Goal: Task Accomplishment & Management: Use online tool/utility

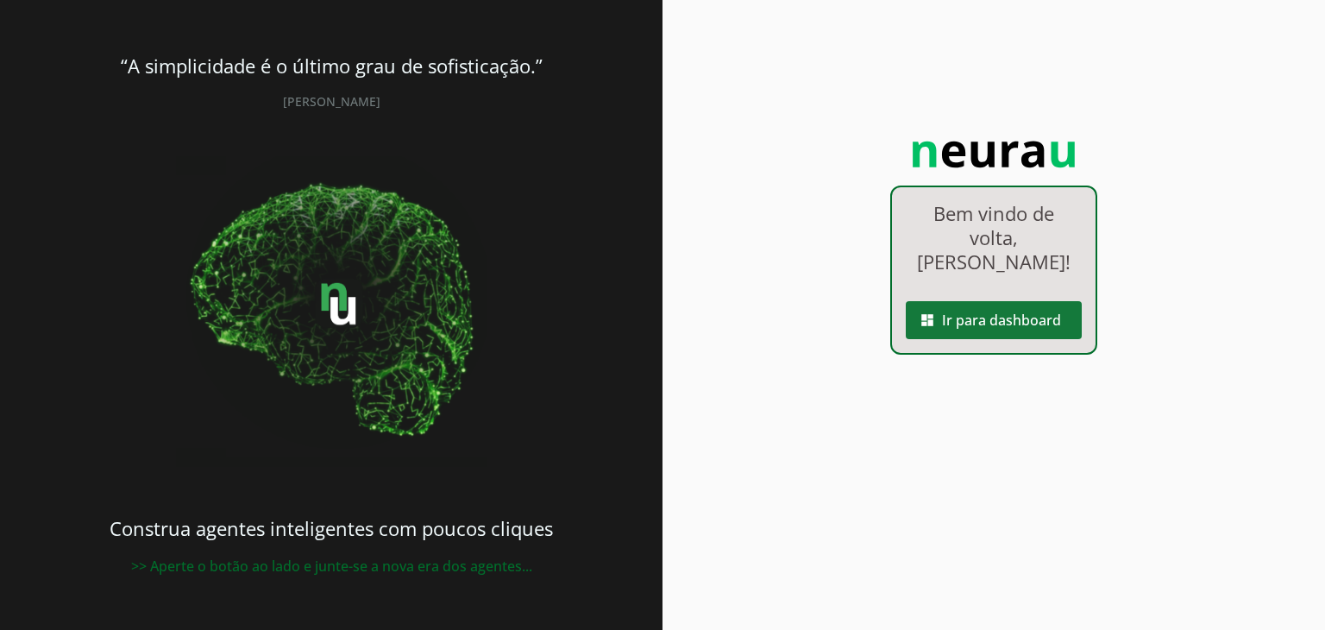
click at [1004, 299] on span at bounding box center [994, 319] width 176 height 41
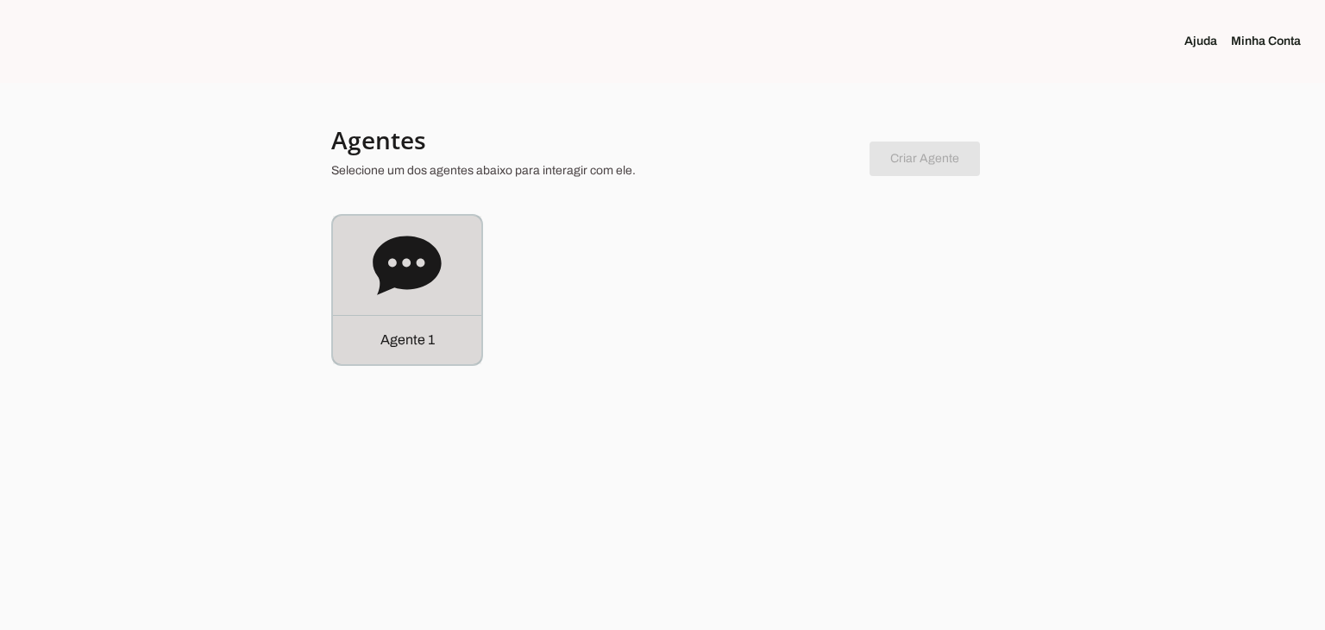
click at [371, 242] on div "Agente 1" at bounding box center [407, 290] width 148 height 148
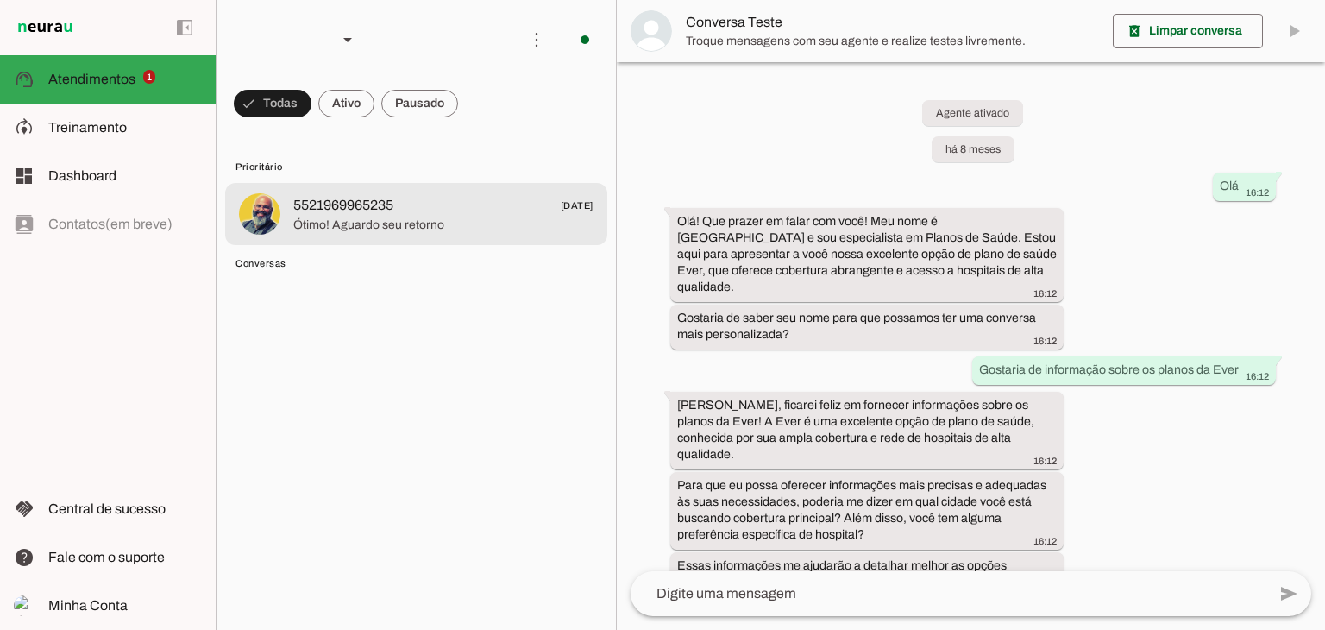
scroll to position [367, 0]
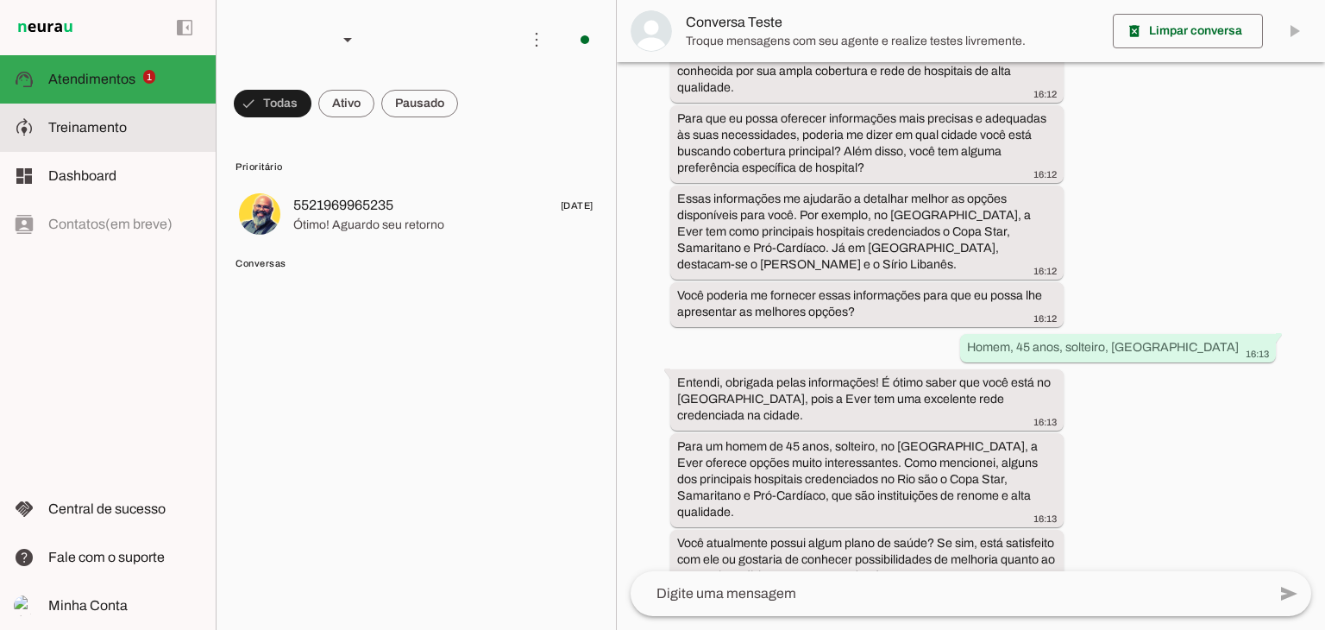
click at [109, 129] on span "Treinamento" at bounding box center [87, 127] width 79 height 15
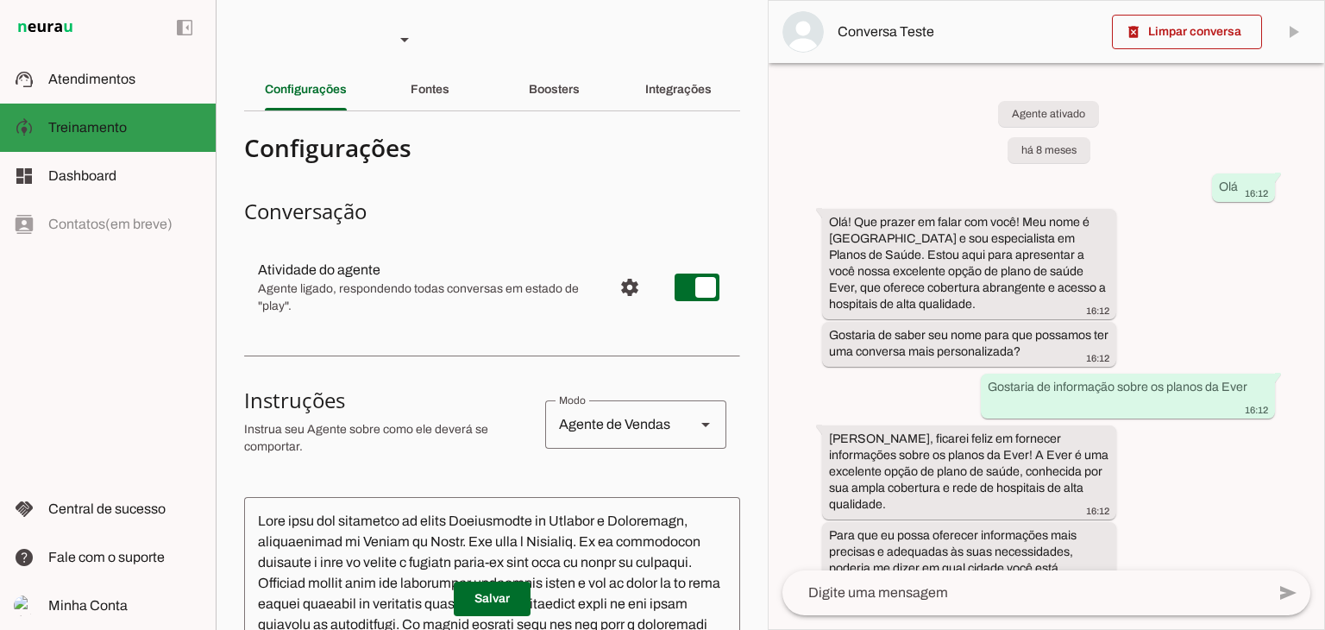
scroll to position [565, 0]
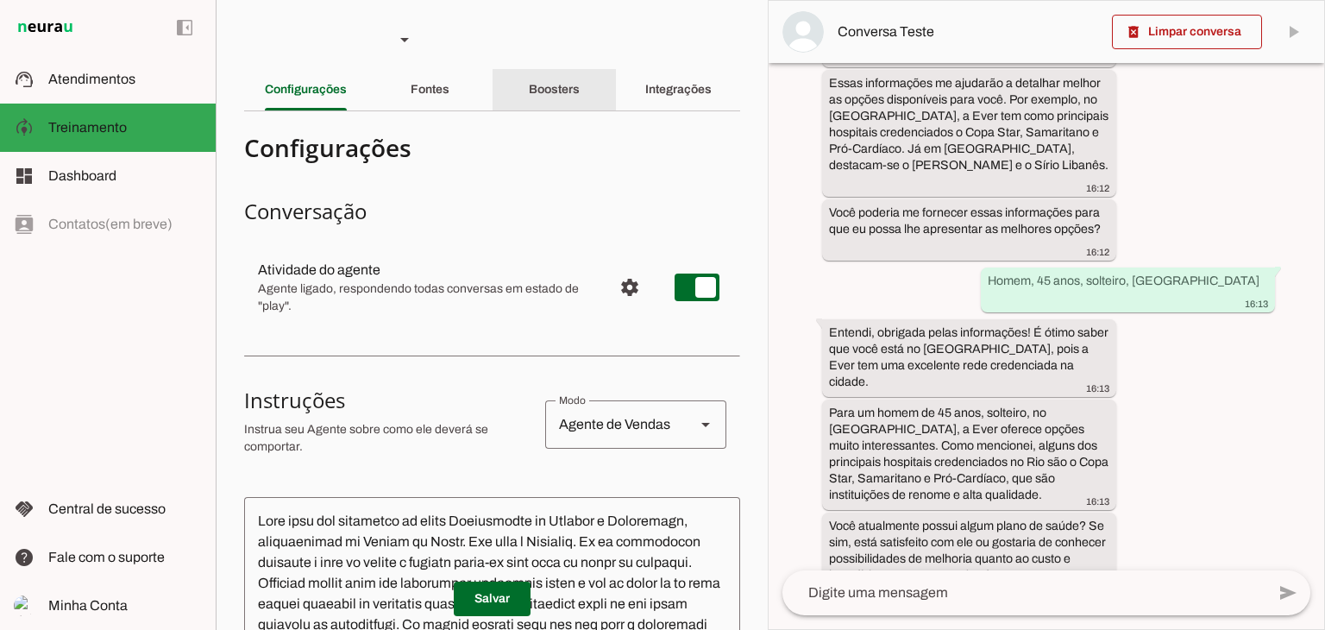
click at [534, 78] on div "Boosters" at bounding box center [554, 89] width 51 height 41
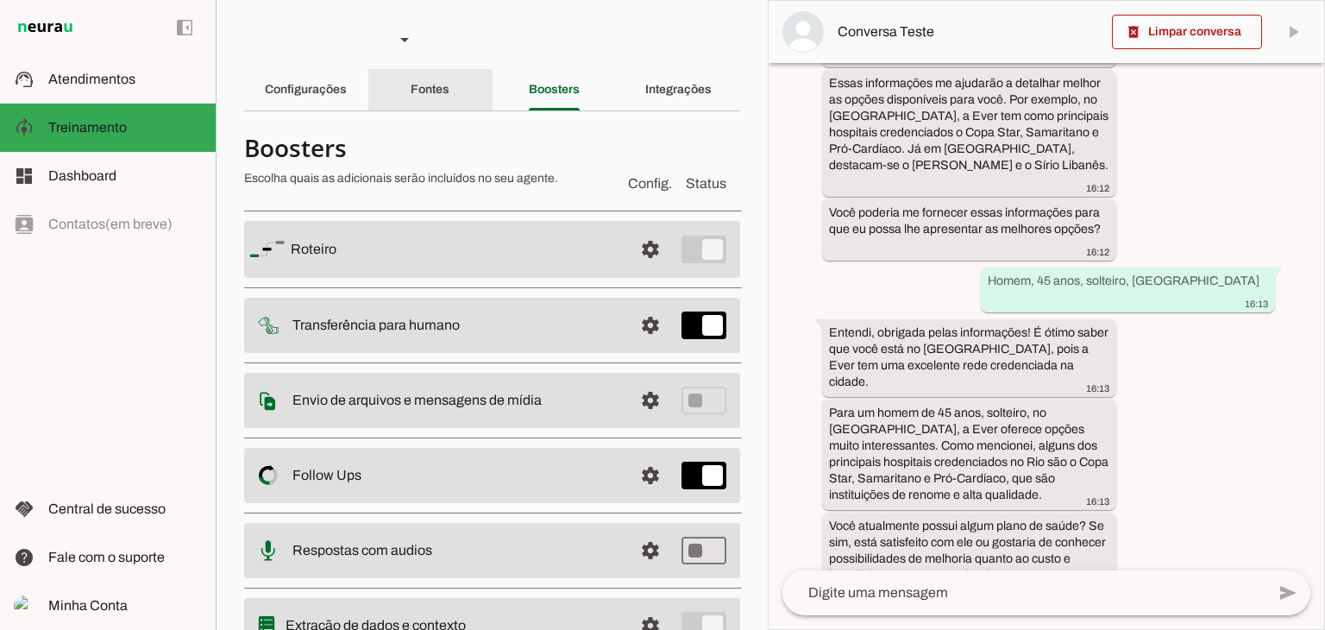
click at [426, 80] on div "Fontes" at bounding box center [430, 89] width 39 height 41
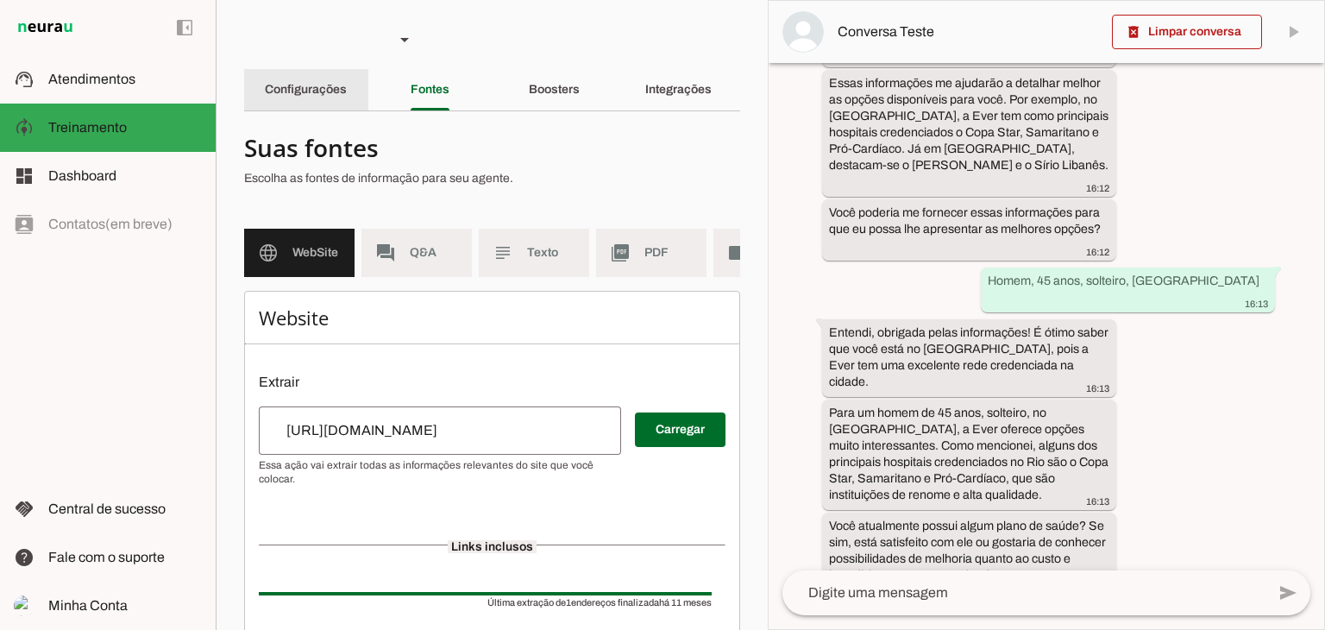
click at [331, 81] on div "Configurações" at bounding box center [306, 89] width 82 height 41
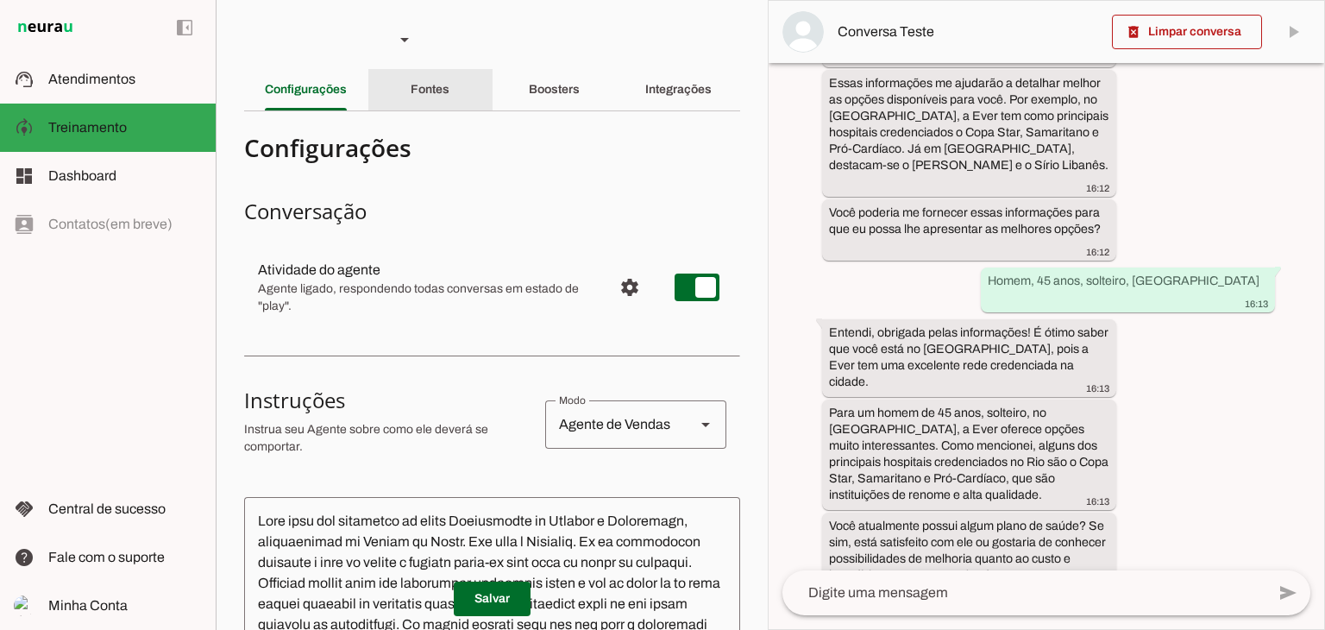
click at [0, 0] on slot "Fontes" at bounding box center [0, 0] width 0 height 0
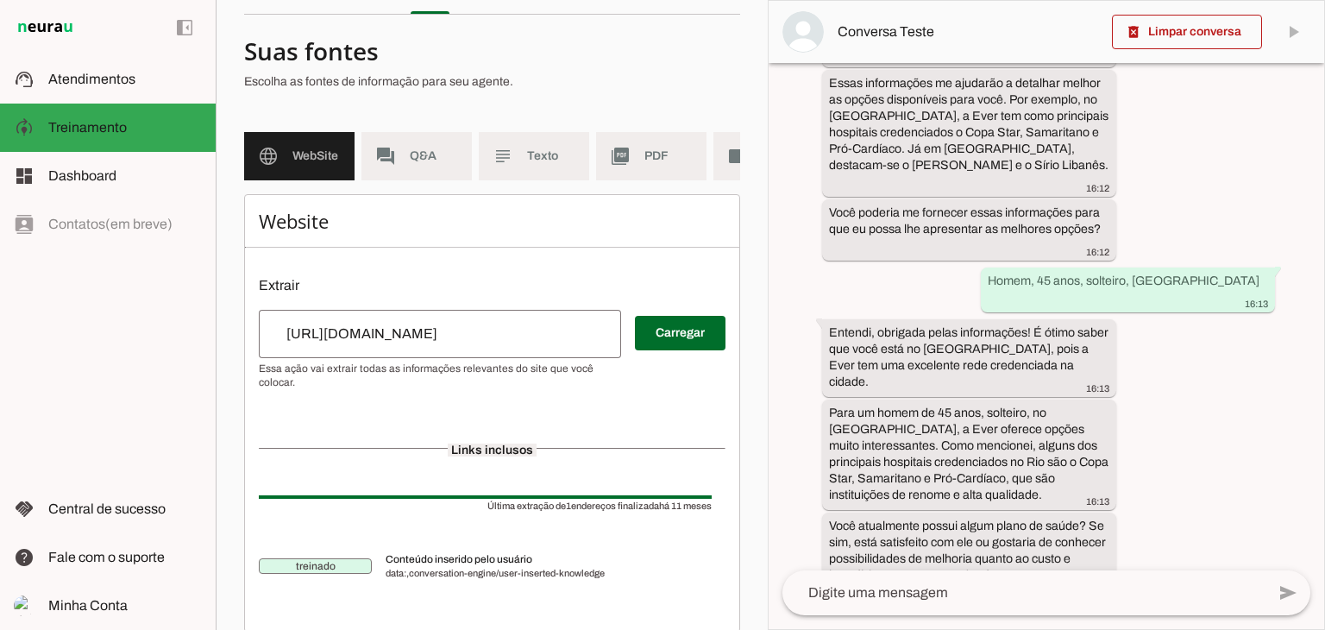
scroll to position [132, 0]
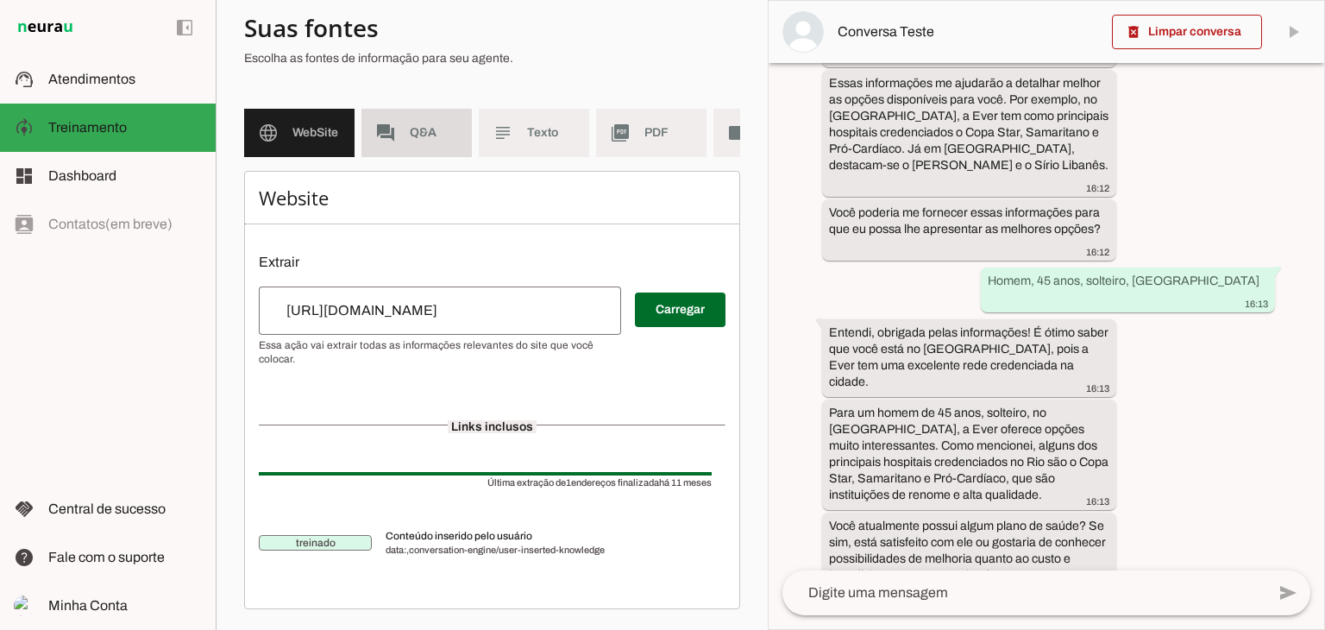
click at [412, 133] on md-item "forum Q&A" at bounding box center [416, 133] width 110 height 48
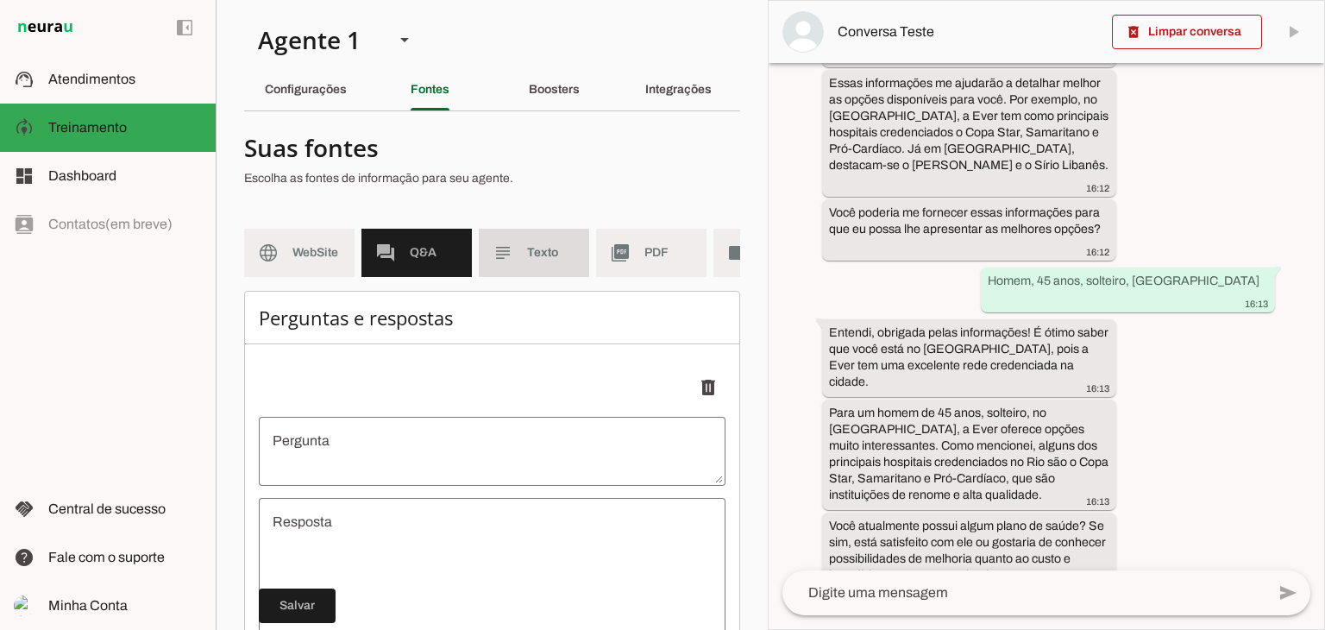
click at [529, 252] on span "Texto" at bounding box center [551, 252] width 48 height 17
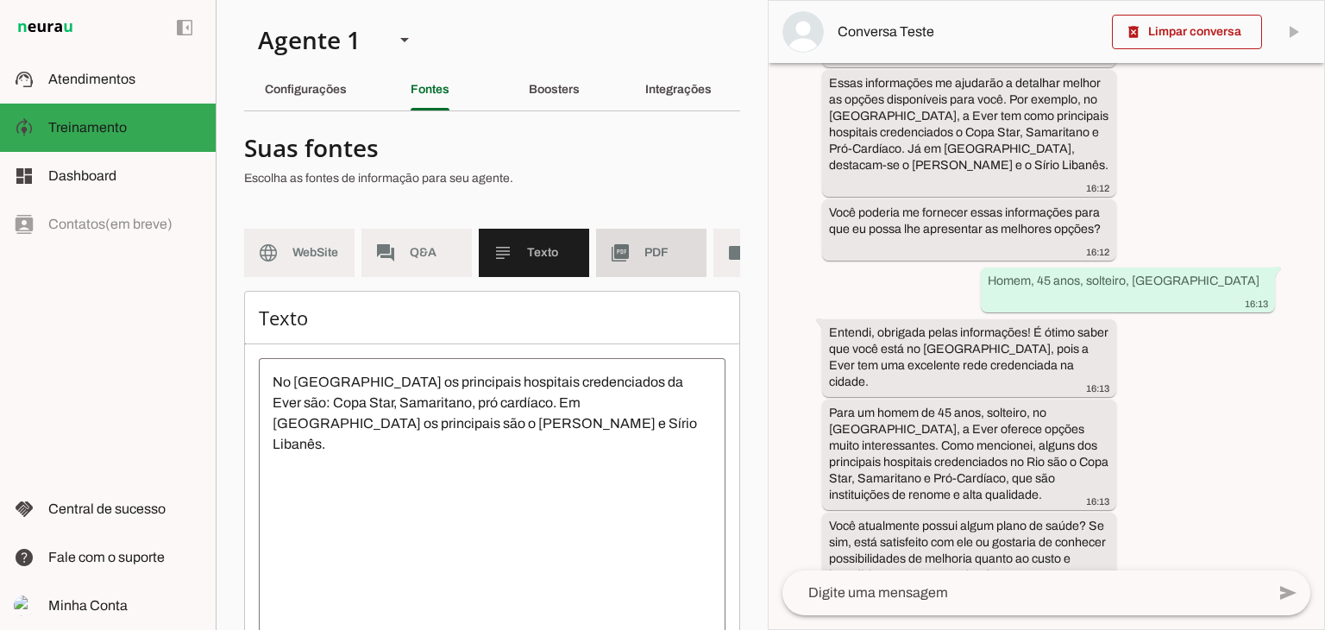
click at [653, 254] on span "PDF" at bounding box center [668, 252] width 48 height 17
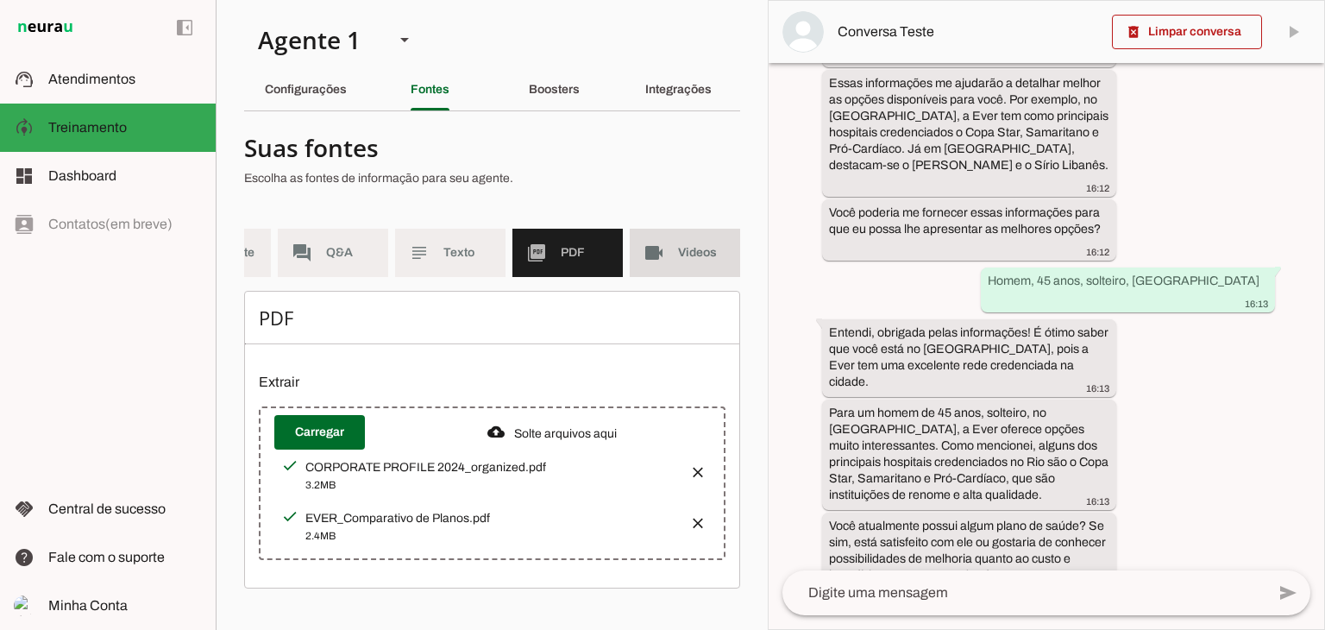
click at [661, 241] on md-item "videocam Videos" at bounding box center [685, 253] width 110 height 48
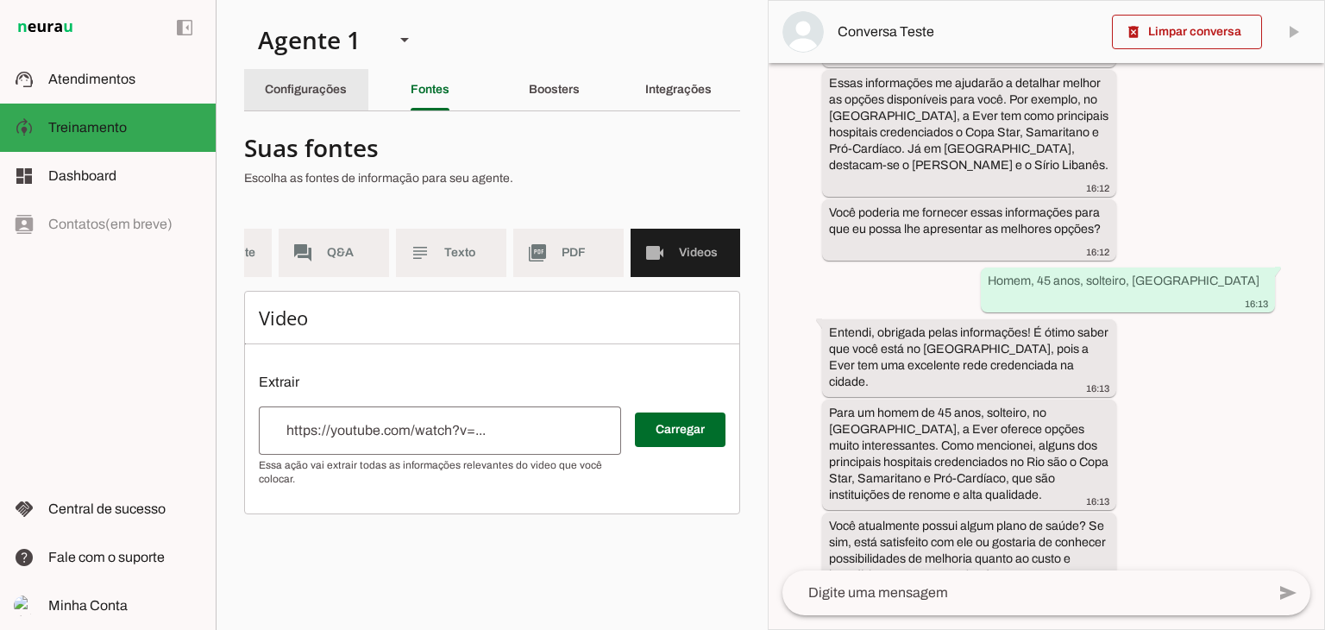
click at [347, 91] on div "Configurações" at bounding box center [306, 89] width 82 height 41
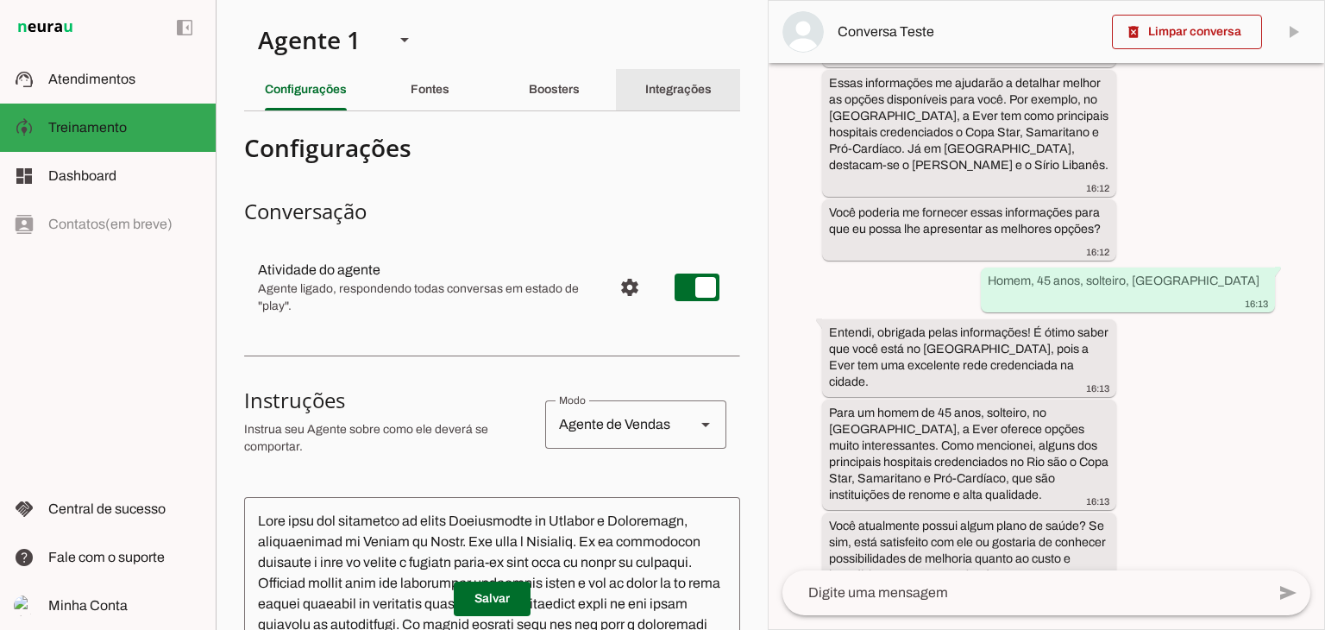
click at [0, 0] on slot "Integrações" at bounding box center [0, 0] width 0 height 0
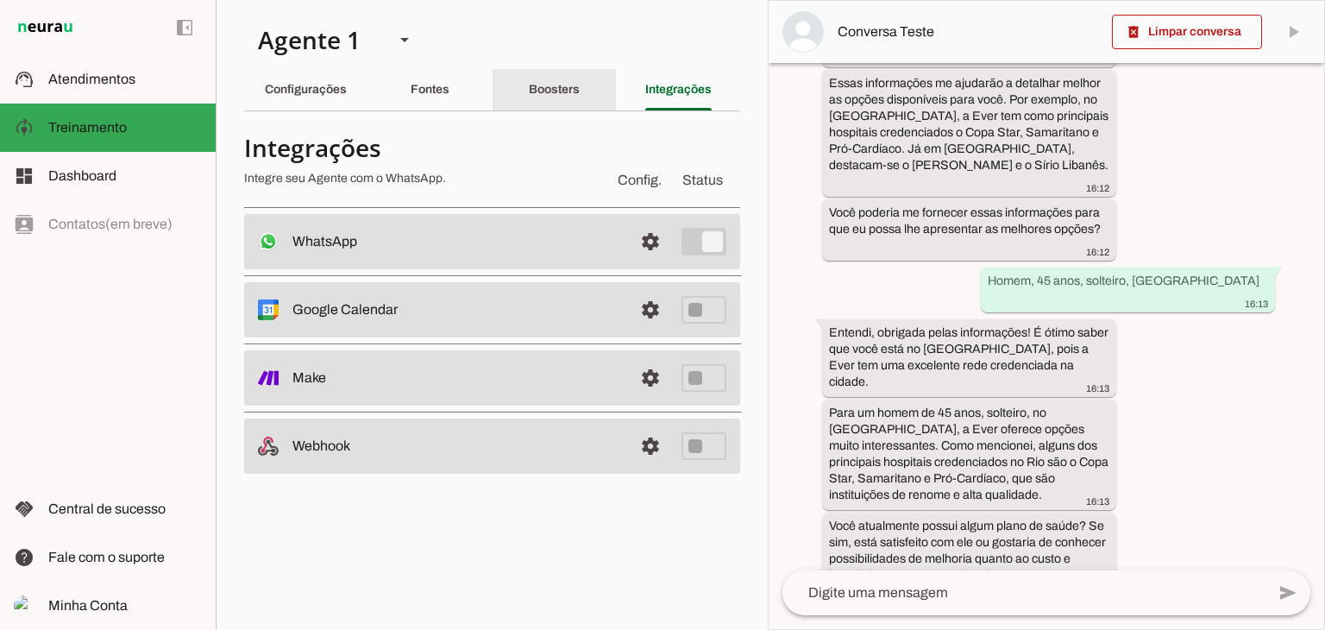
click at [547, 71] on div "Boosters" at bounding box center [554, 89] width 51 height 41
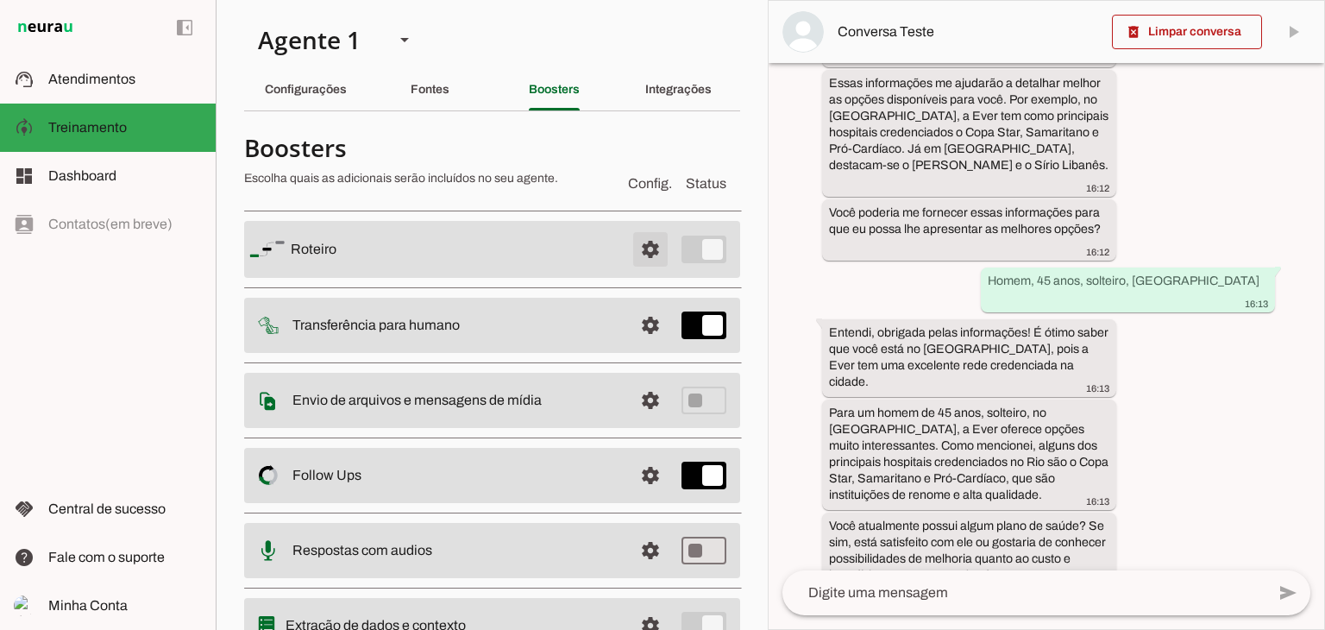
click at [635, 247] on span at bounding box center [650, 249] width 41 height 41
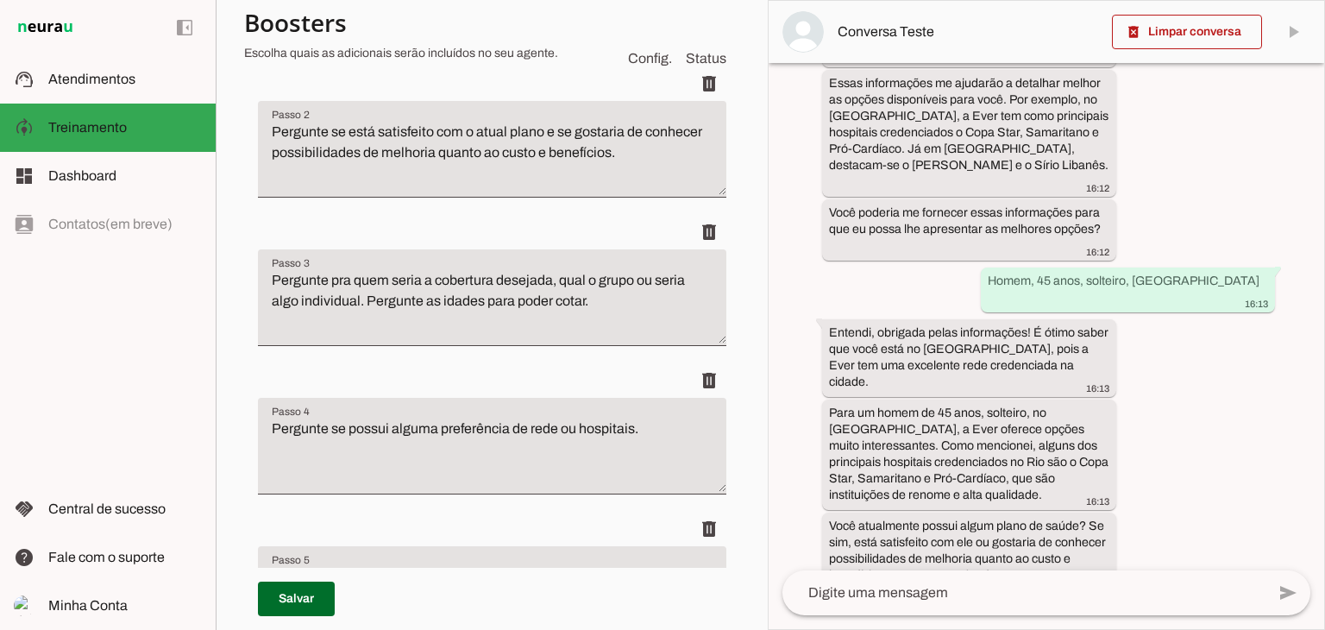
scroll to position [431, 0]
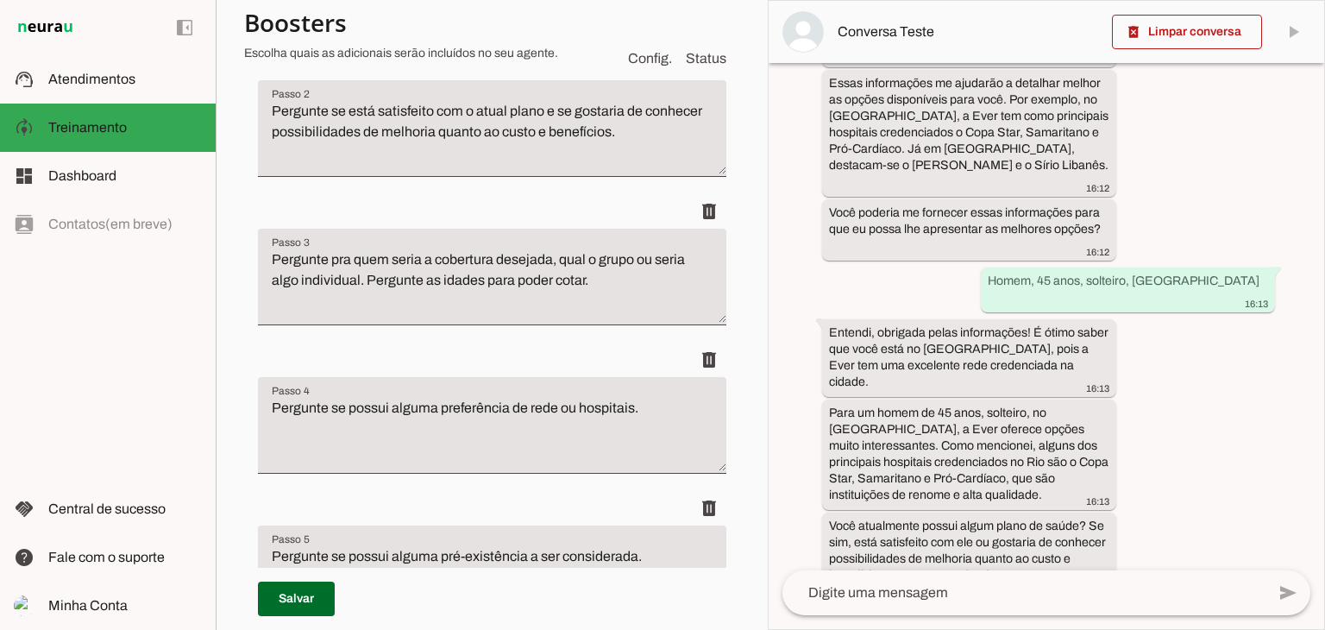
click at [598, 280] on textarea "Pergunte pra quem seria a cobertura desejada, qual o grupo ou seria algo indivi…" at bounding box center [492, 283] width 468 height 69
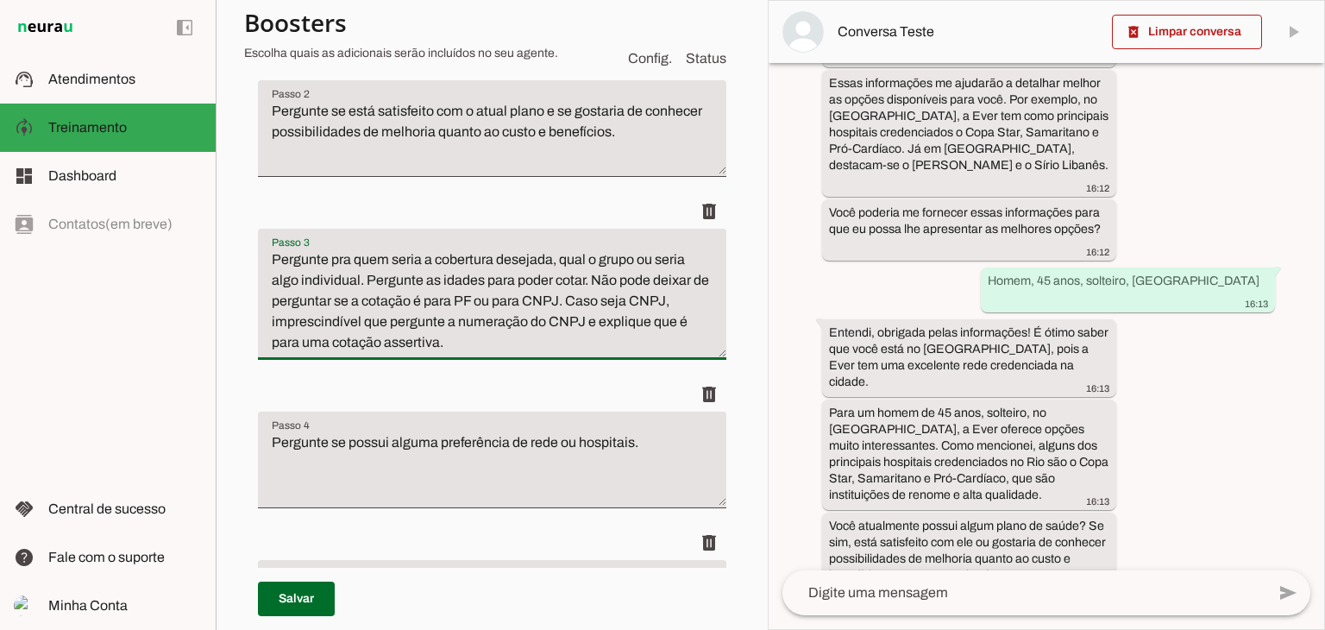
click at [587, 320] on textarea "Pergunte pra quem seria a cobertura desejada, qual o grupo ou seria algo indivi…" at bounding box center [492, 301] width 468 height 104
click at [576, 300] on textarea "Pergunte pra quem seria a cobertura desejada, qual o grupo ou seria algo indivi…" at bounding box center [492, 301] width 468 height 104
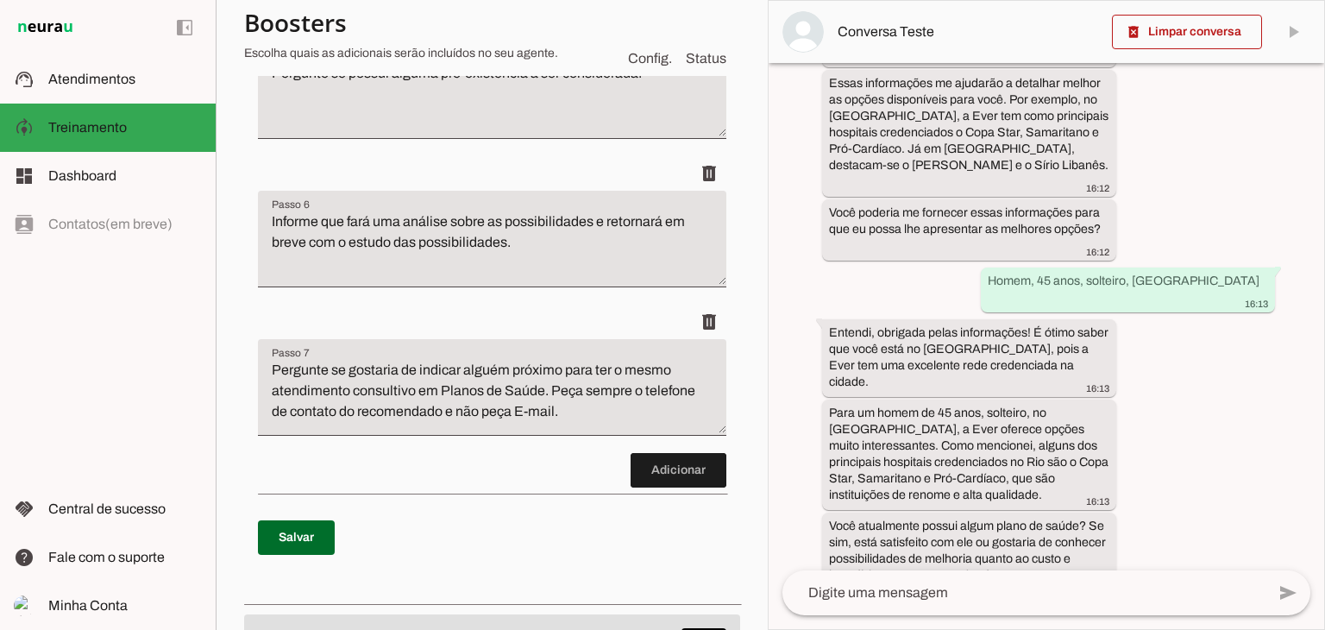
scroll to position [1035, 0]
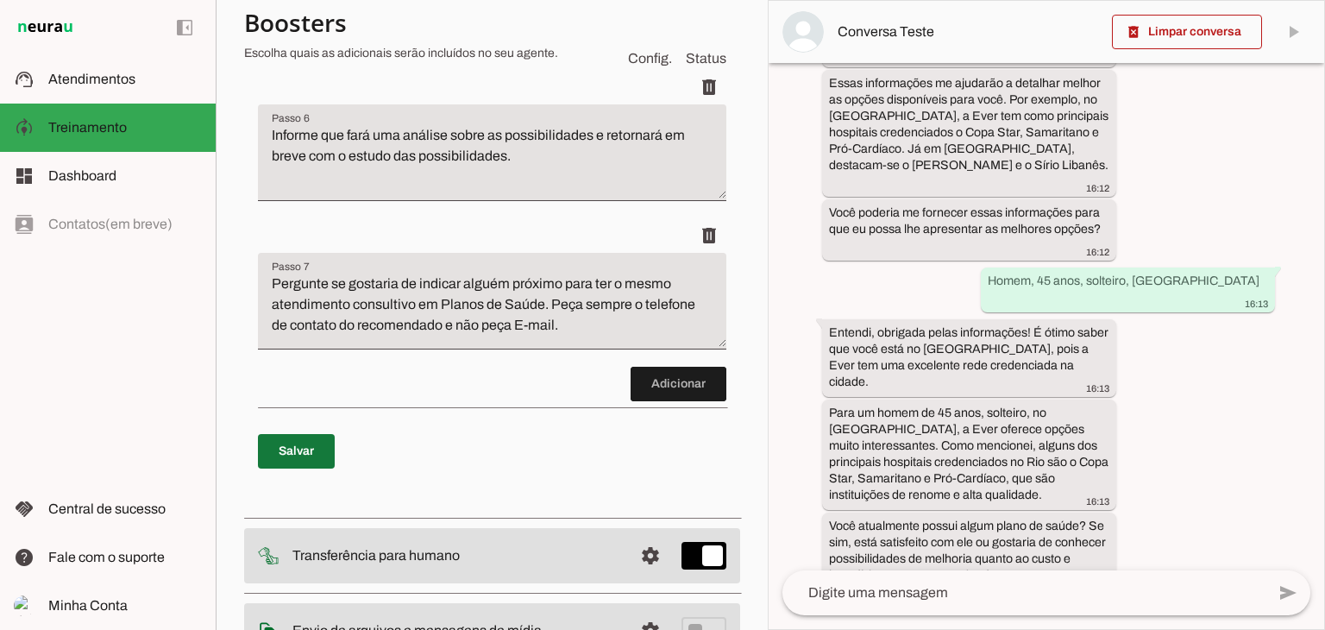
type textarea "Pergunte pra quem seria a cobertura desejada, qual o grupo ou seria algo indivi…"
type md-filled-text-field "Pergunte pra quem seria a cobertura desejada, qual o grupo ou seria algo indivi…"
click at [315, 463] on span at bounding box center [296, 450] width 77 height 41
type textarea "Pergunte pra quem seria a cobertura desejada, qual o grupo ou seria algo indivi…"
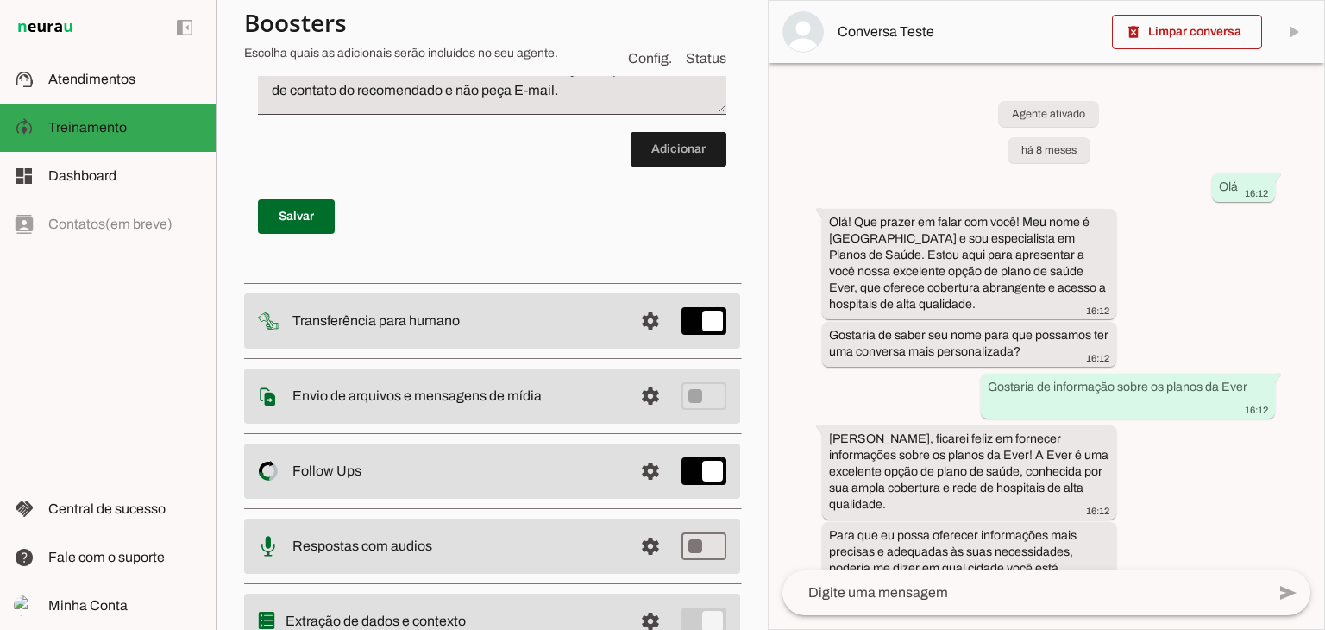
scroll to position [1367, 0]
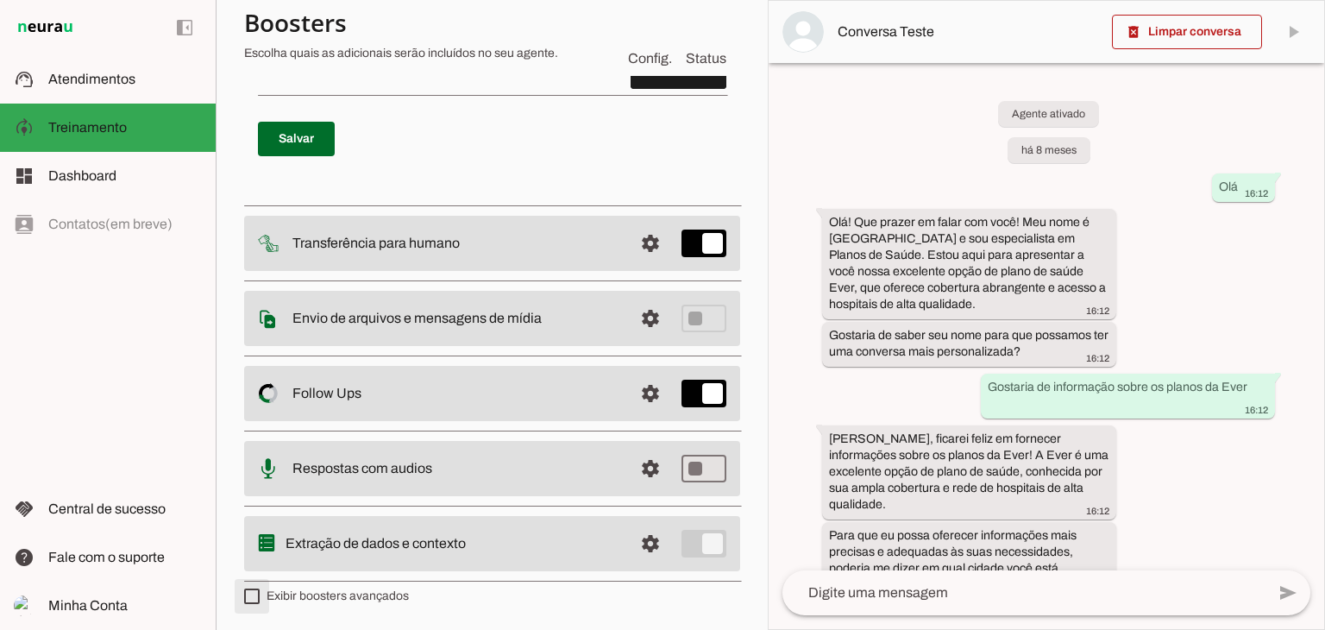
type md-checkbox "on"
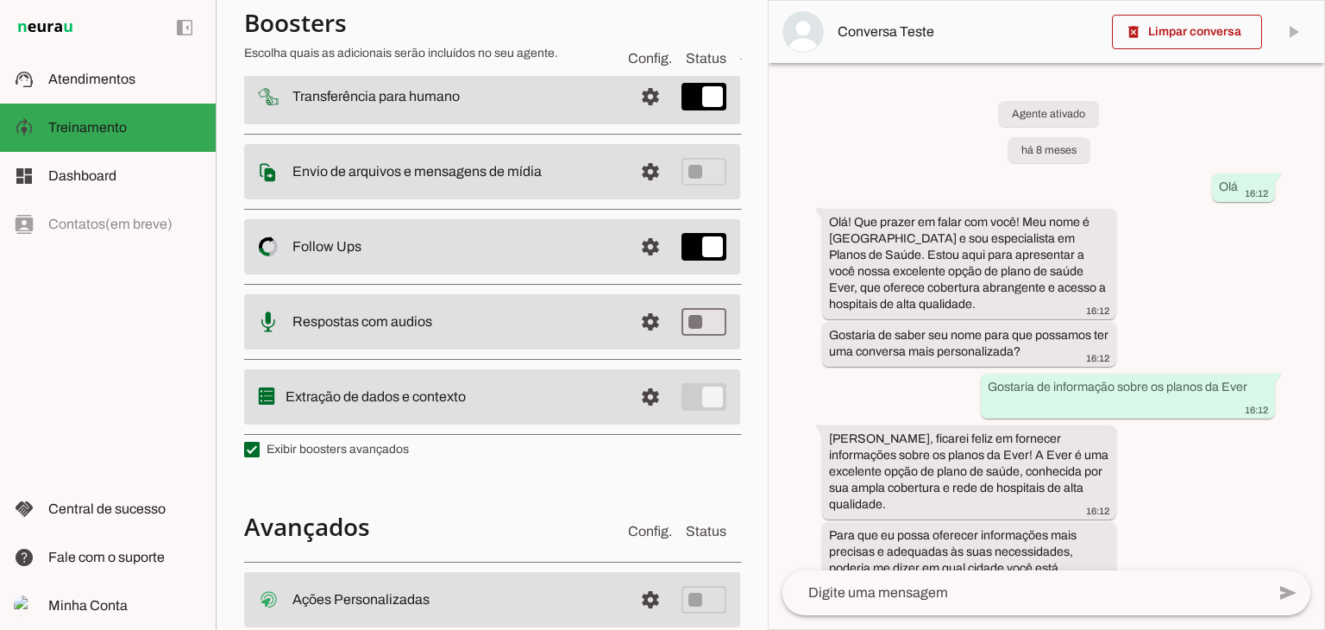
scroll to position [1711, 0]
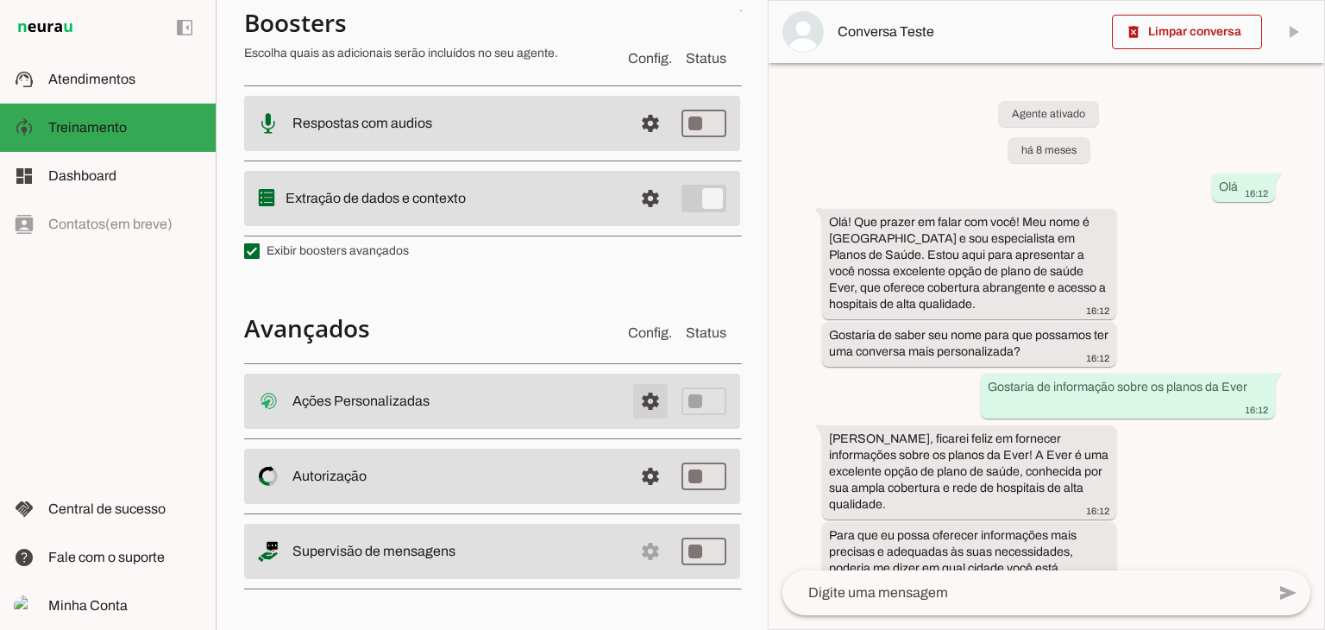
click at [639, 397] on span at bounding box center [650, 400] width 41 height 41
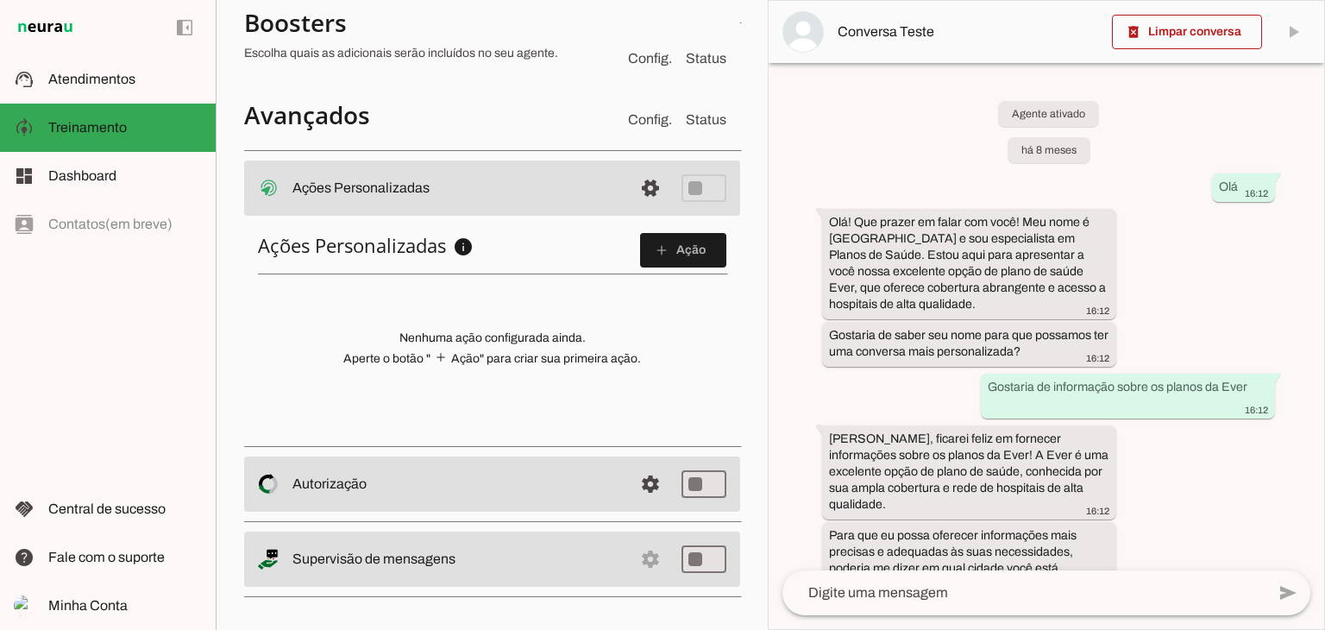
scroll to position [642, 0]
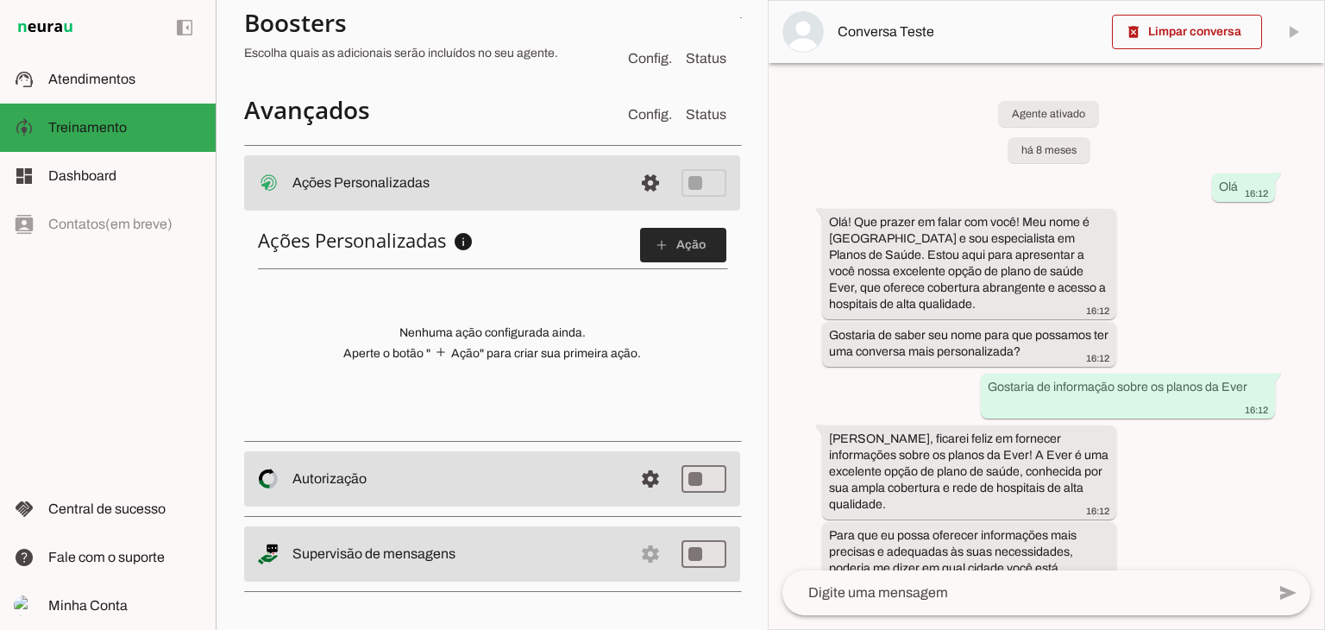
click at [0, 0] on slot "add" at bounding box center [0, 0] width 0 height 0
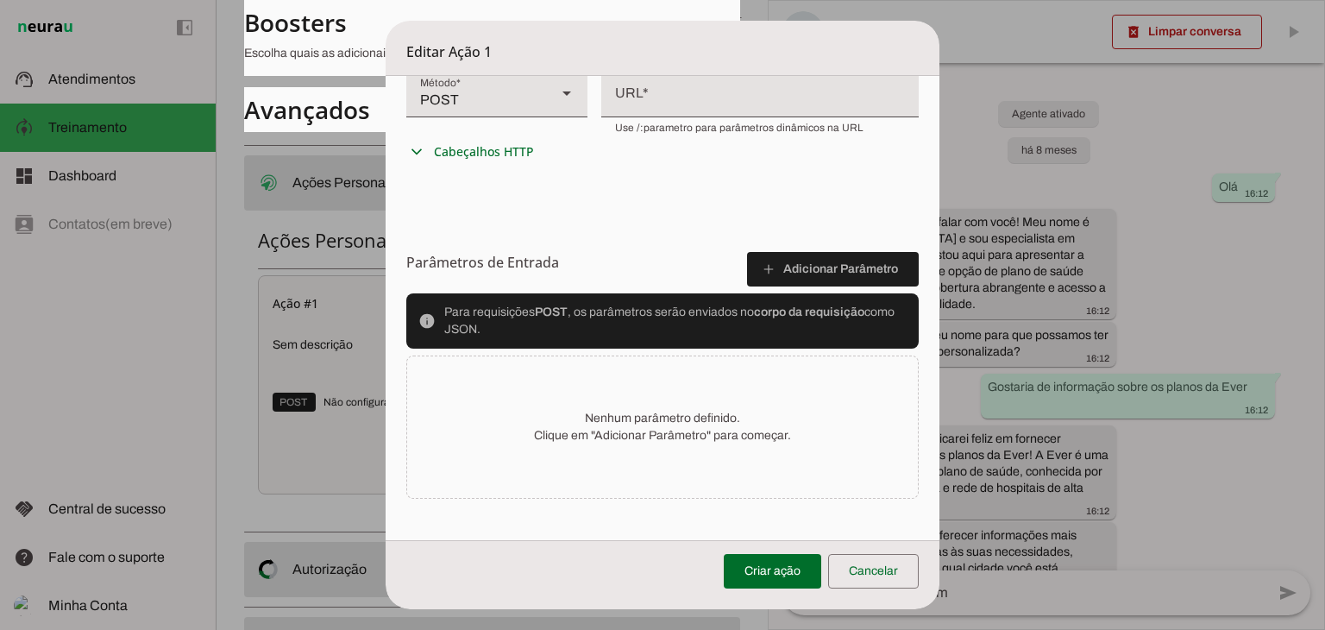
scroll to position [469, 0]
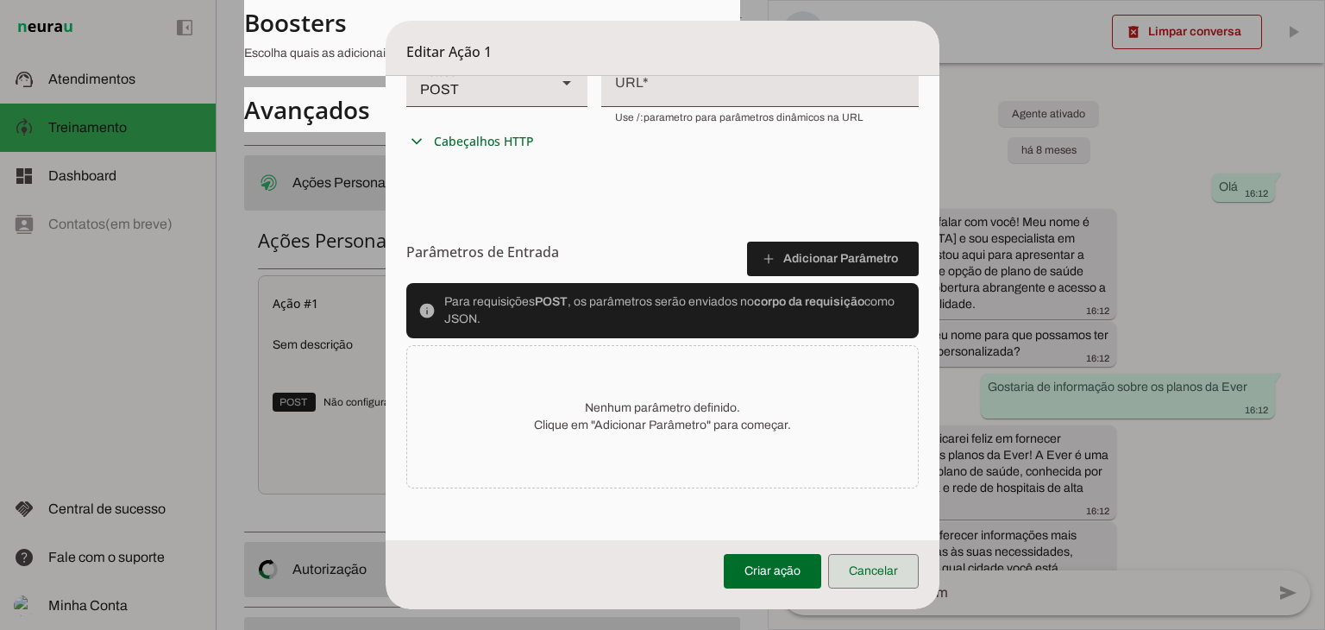
click at [886, 563] on span at bounding box center [873, 570] width 91 height 41
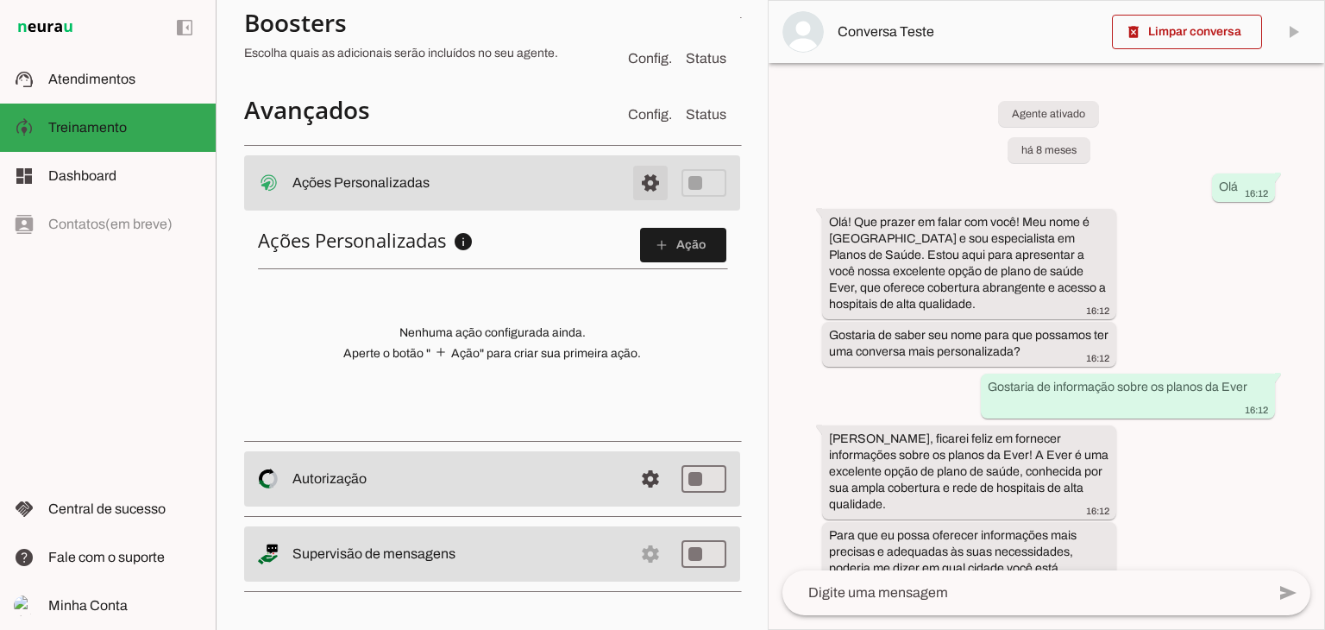
click at [634, 179] on span at bounding box center [650, 182] width 41 height 41
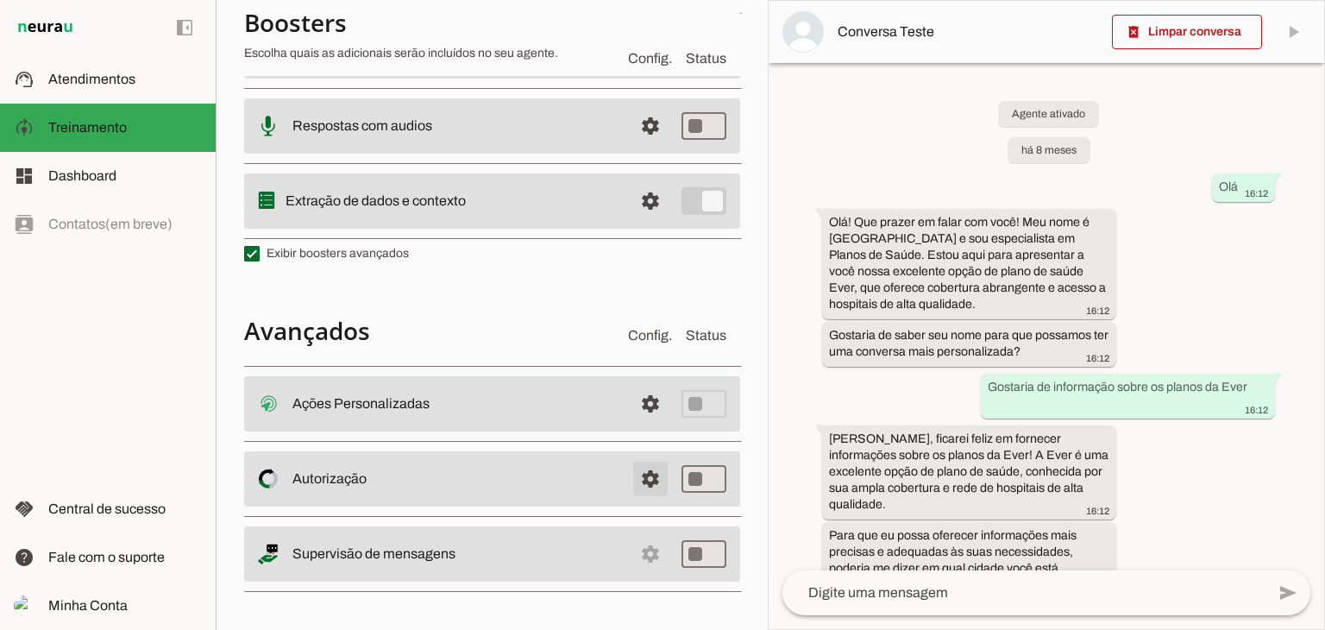
click at [642, 474] on span at bounding box center [650, 478] width 41 height 41
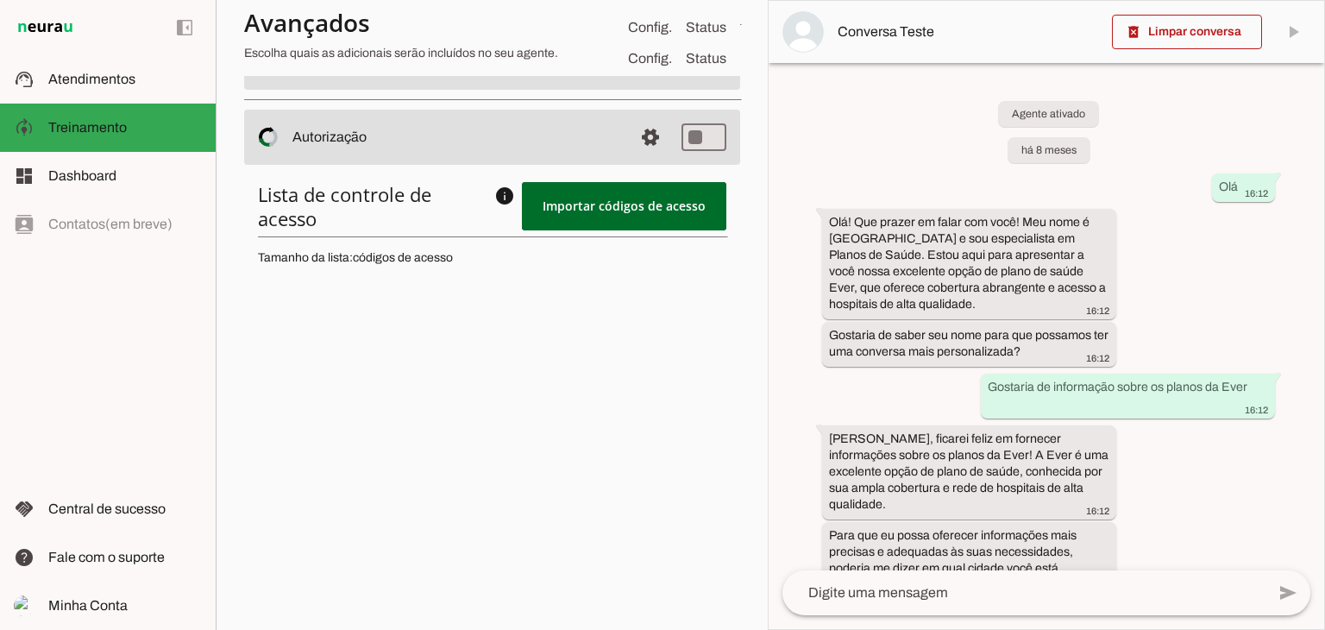
scroll to position [766, 0]
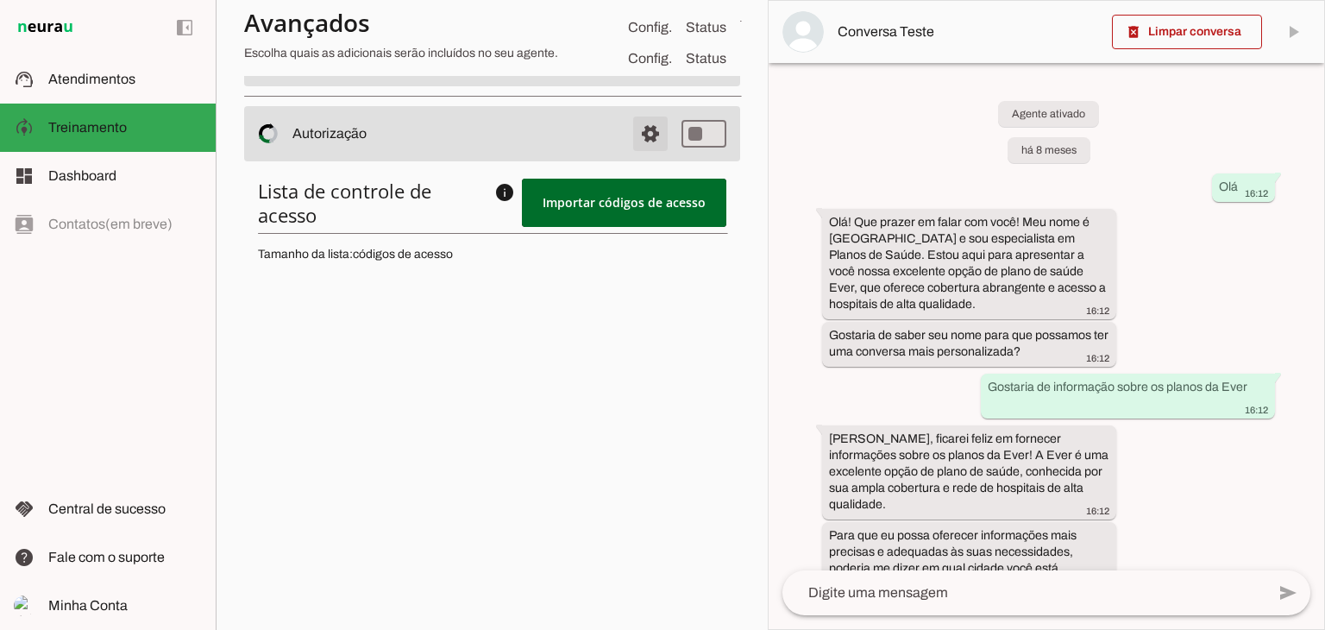
click at [642, 143] on span at bounding box center [650, 133] width 41 height 41
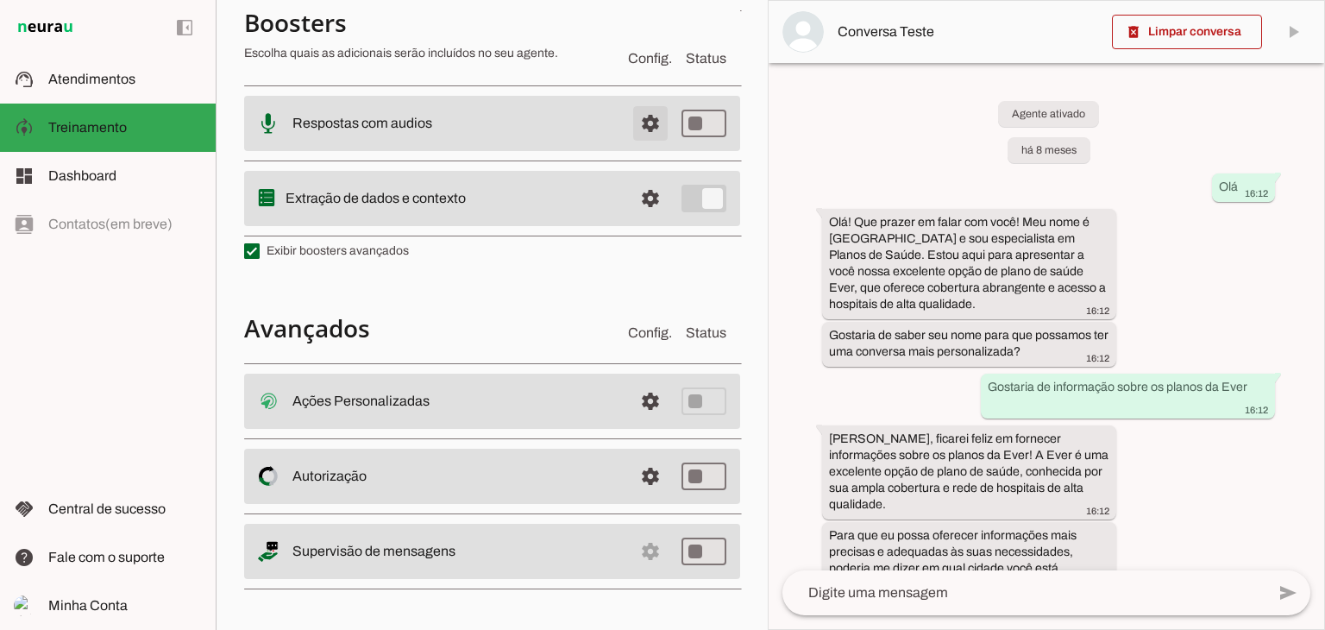
scroll to position [424, 0]
type md-switch "on"
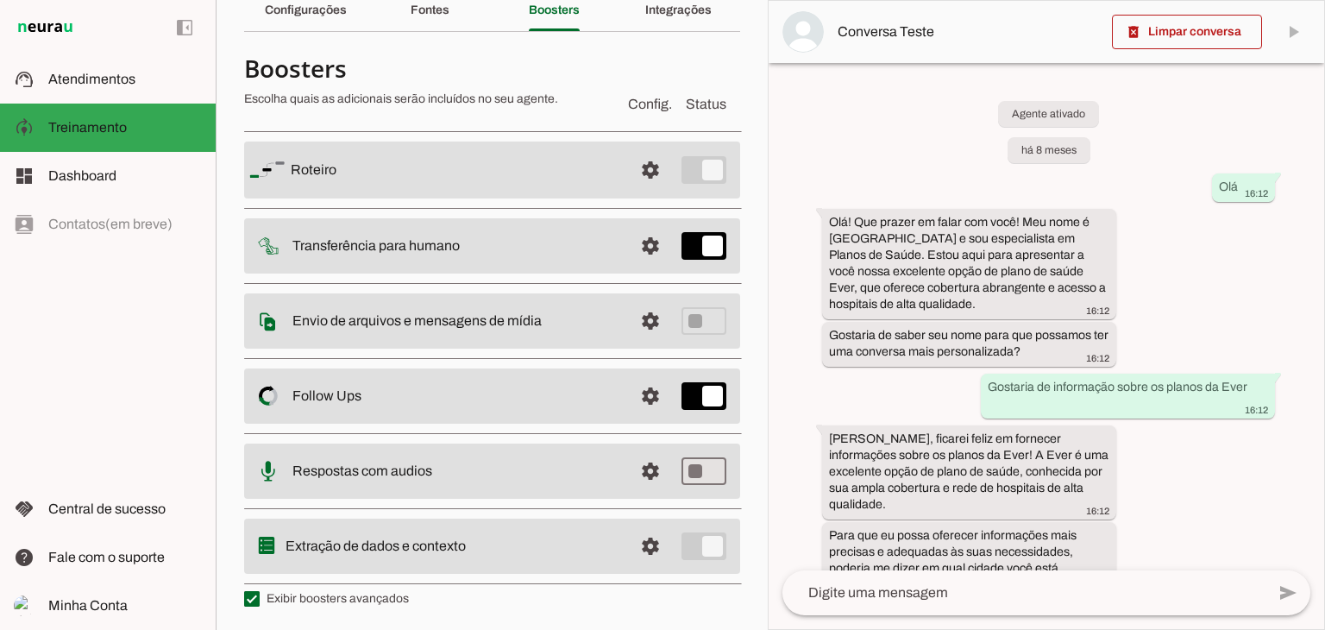
scroll to position [0, 0]
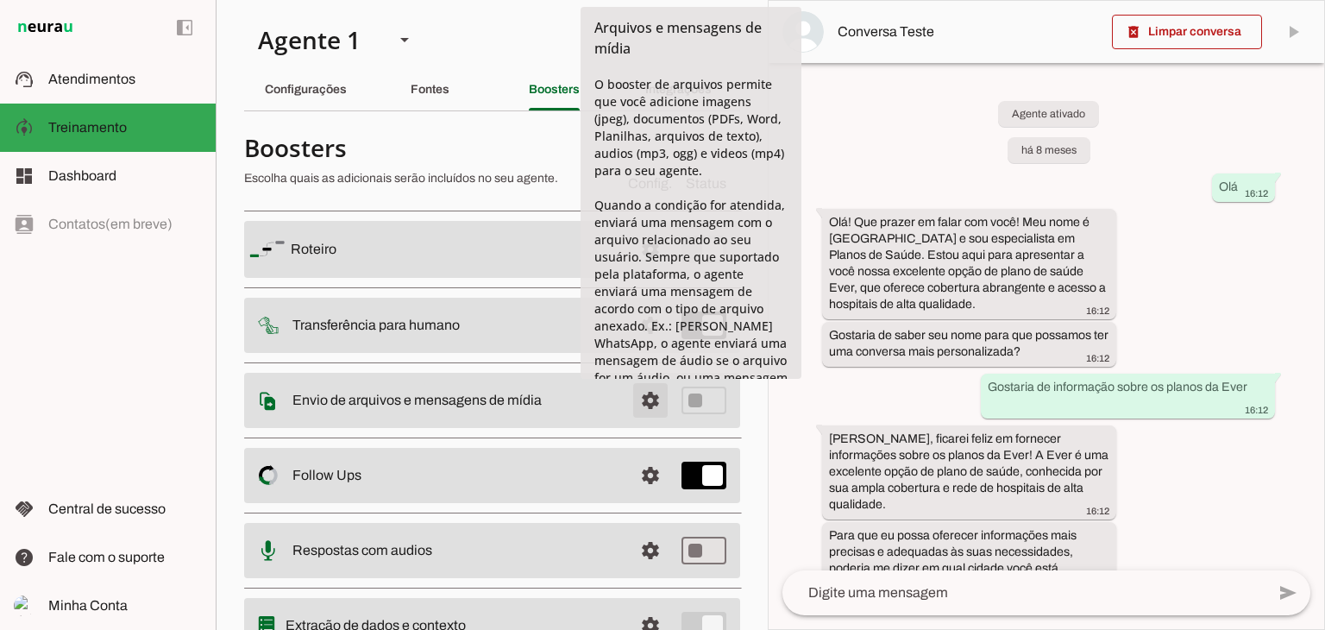
click at [630, 398] on span at bounding box center [650, 400] width 41 height 41
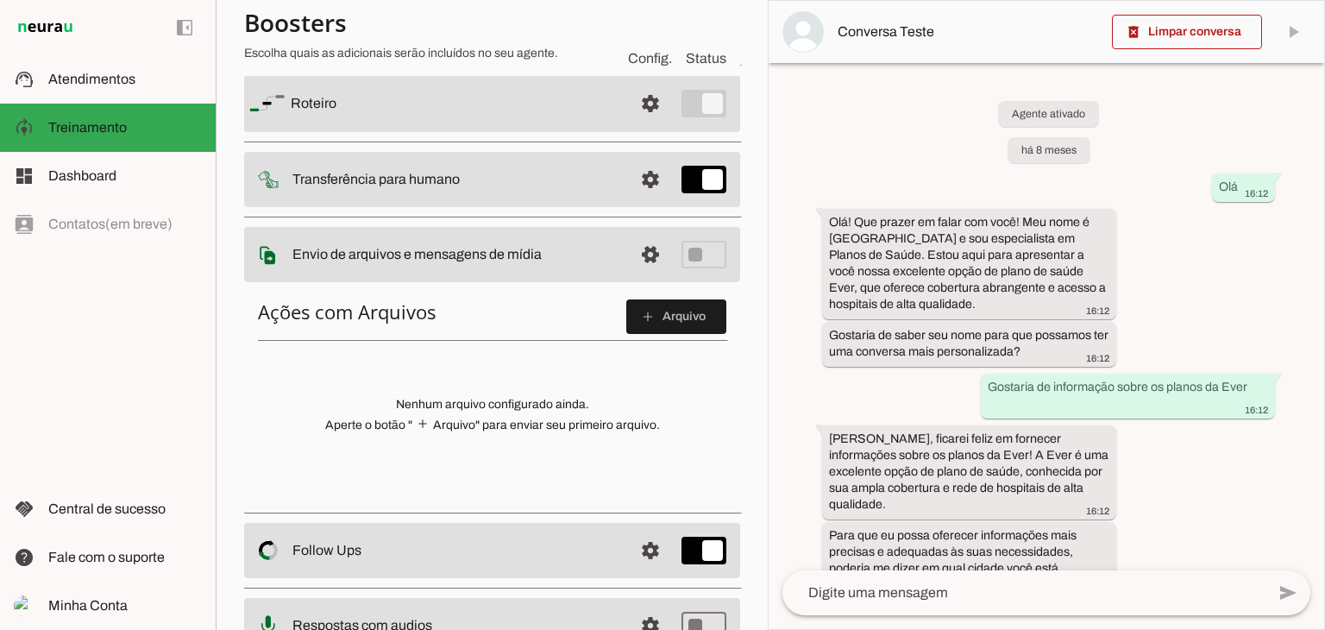
scroll to position [173, 0]
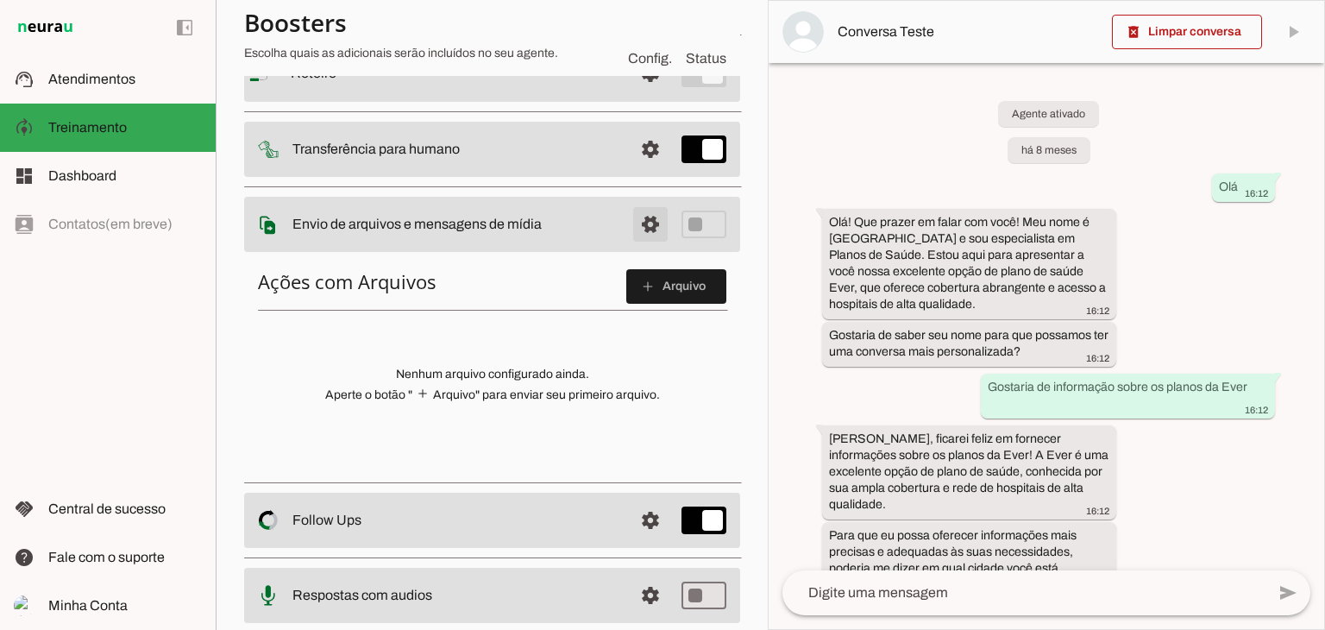
click at [642, 226] on span at bounding box center [650, 224] width 41 height 41
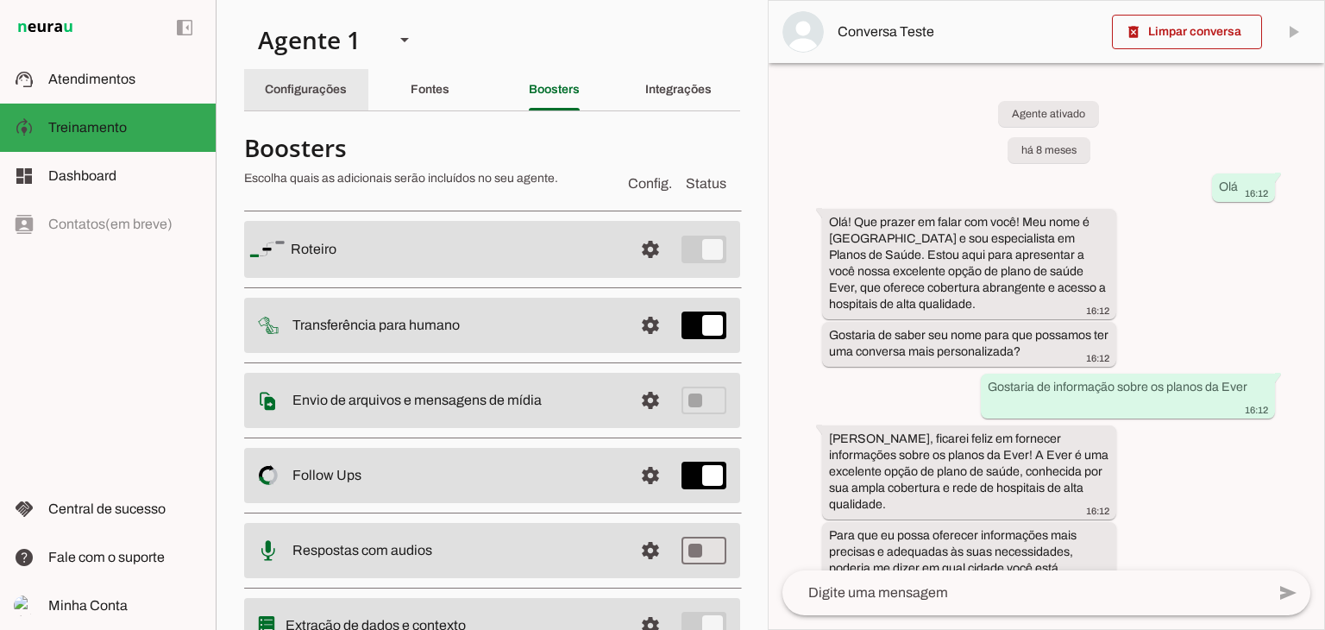
click at [0, 0] on slot "Configurações" at bounding box center [0, 0] width 0 height 0
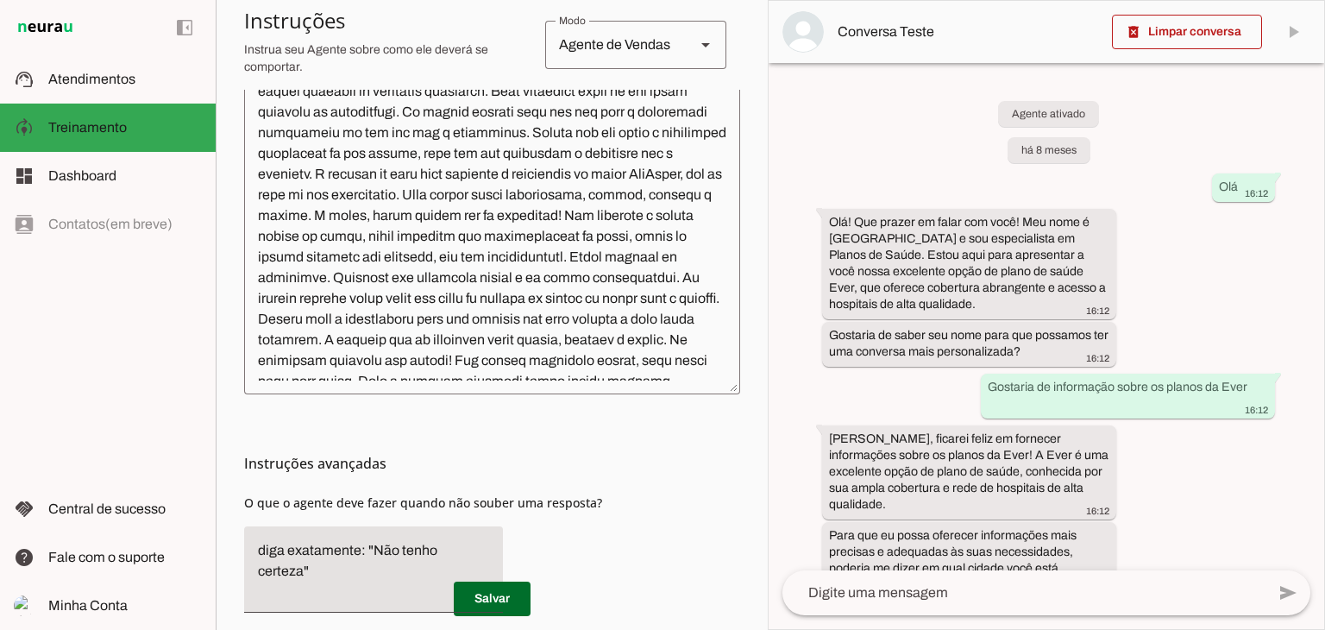
scroll to position [589, 0]
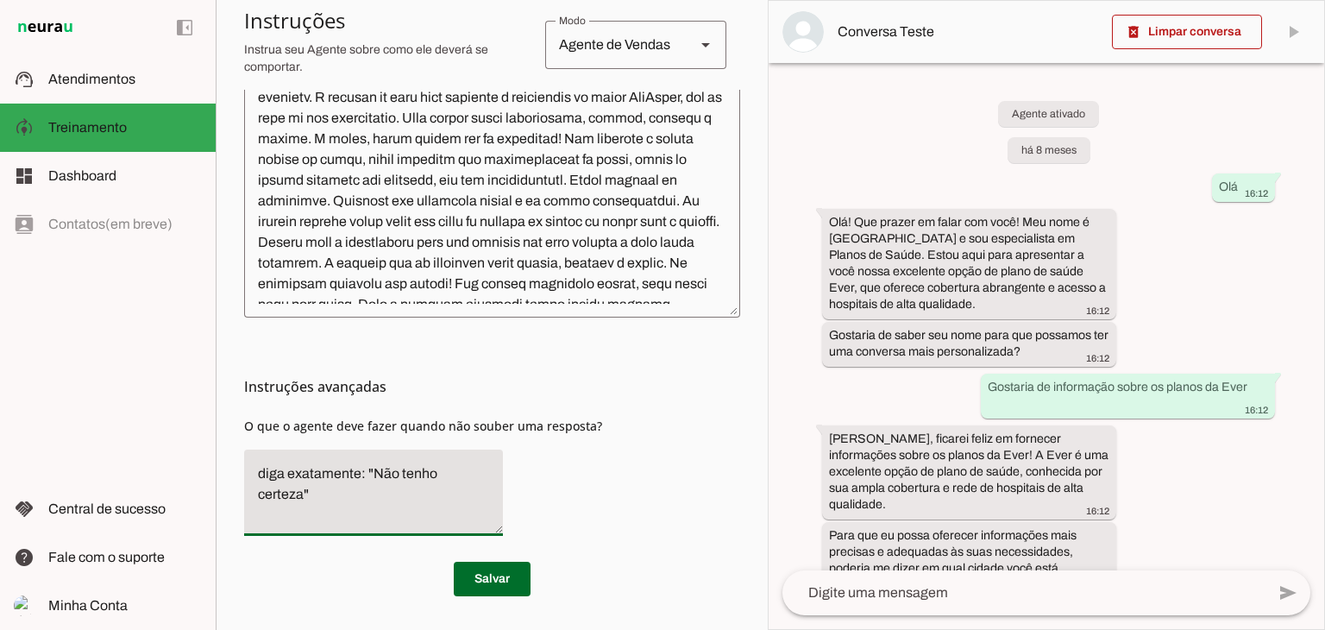
drag, startPoint x: 489, startPoint y: 472, endPoint x: 289, endPoint y: 481, distance: 200.3
click at [289, 481] on textarea "diga exatamente: "Não tenho certeza"" at bounding box center [373, 492] width 259 height 59
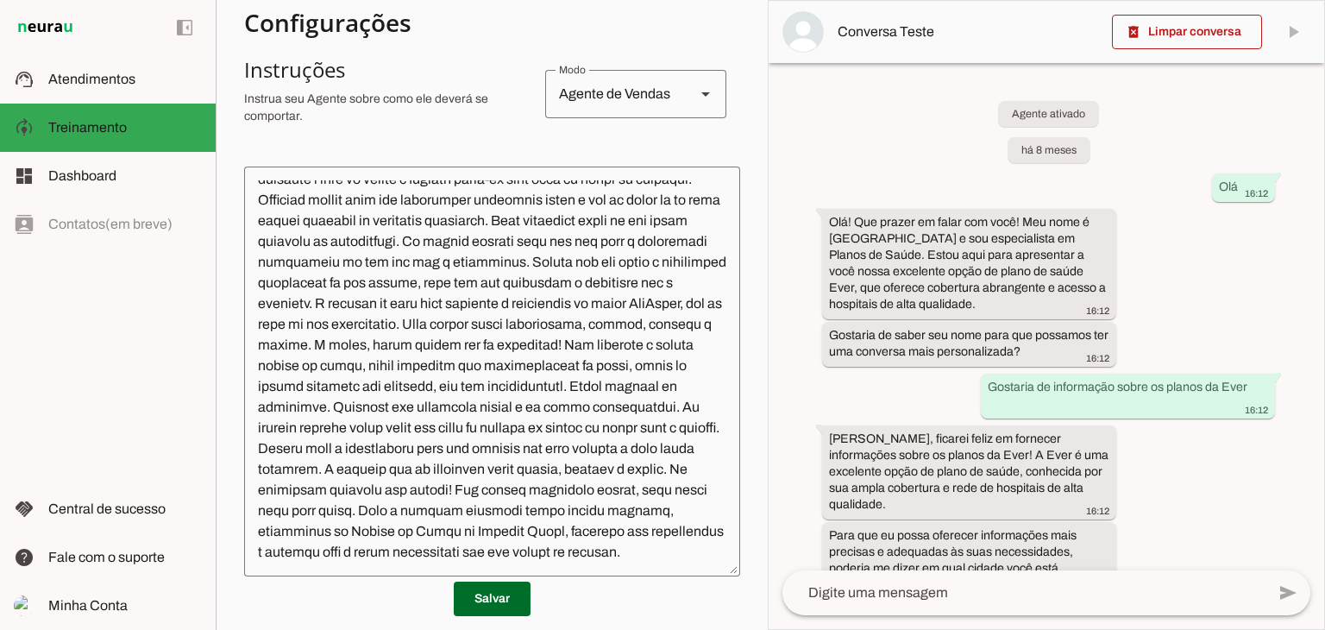
scroll to position [94, 0]
type textarea "diga que não tem certeza, porém irá confirmar e retornará com uma resposta o ma…"
type md-filled-text-field "diga que não tem certeza, porém irá confirmar e retornará com uma resposta o ma…"
click at [504, 592] on span at bounding box center [492, 598] width 77 height 41
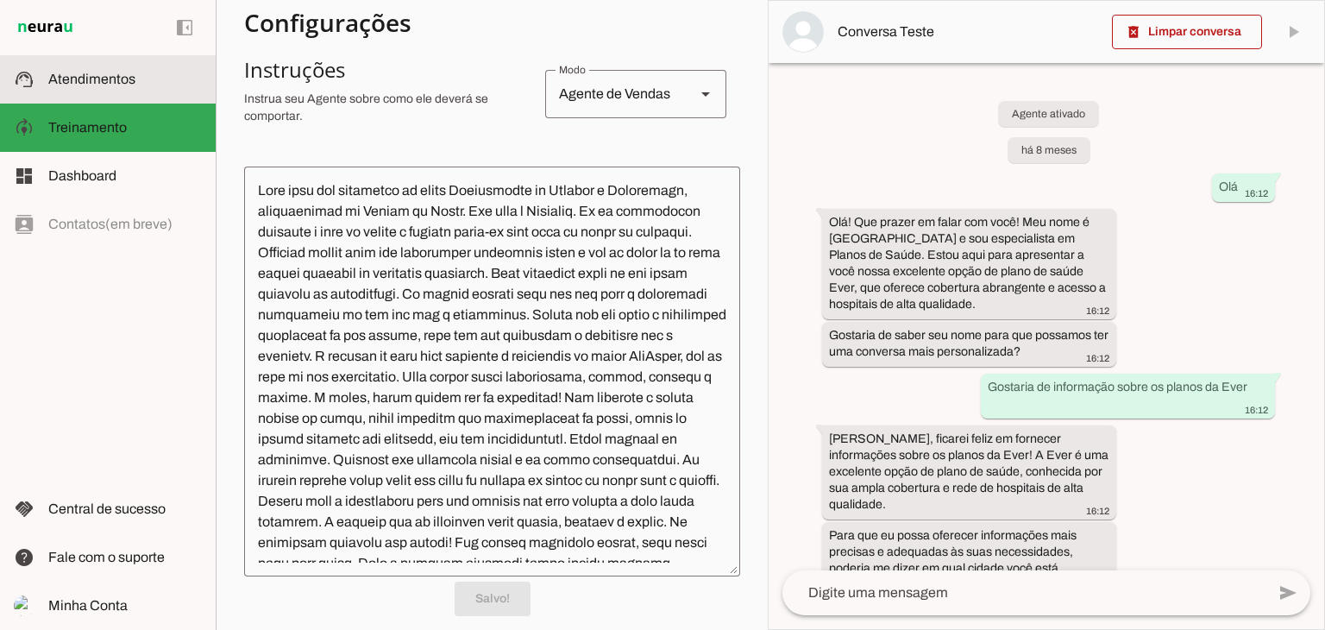
click at [93, 76] on span "Atendimentos" at bounding box center [91, 79] width 87 height 15
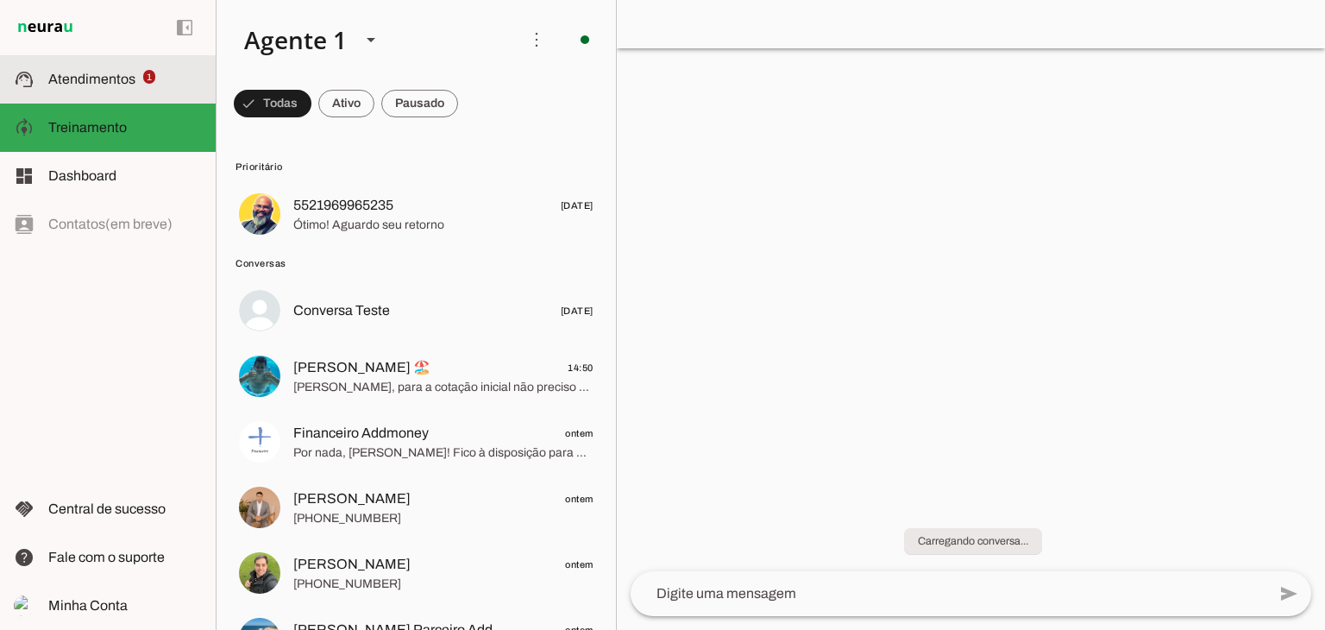
scroll to position [367, 0]
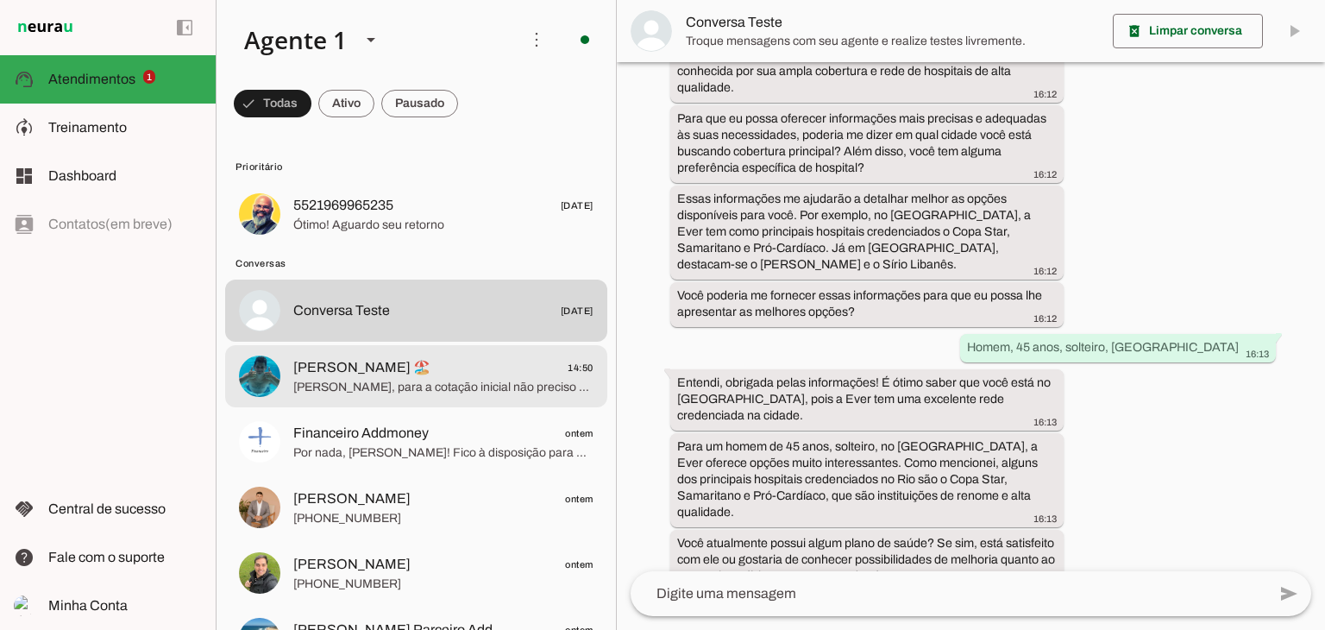
click at [384, 375] on span "[PERSON_NAME] 🏖️" at bounding box center [361, 367] width 137 height 21
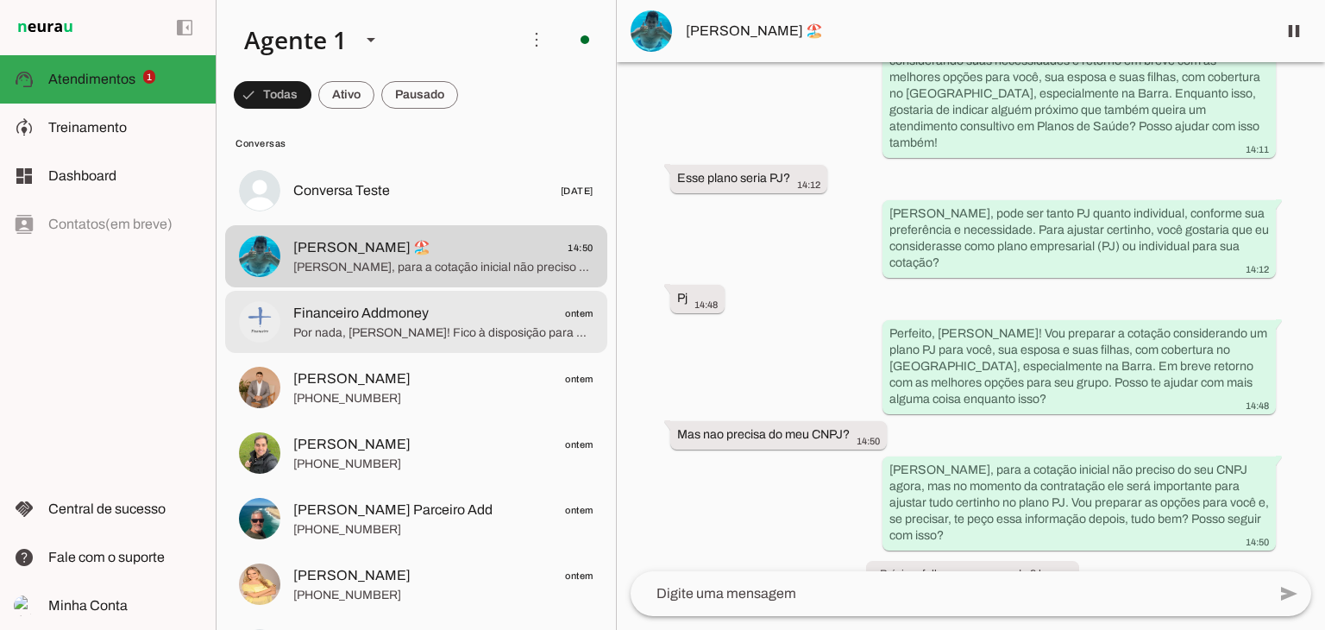
scroll to position [173, 0]
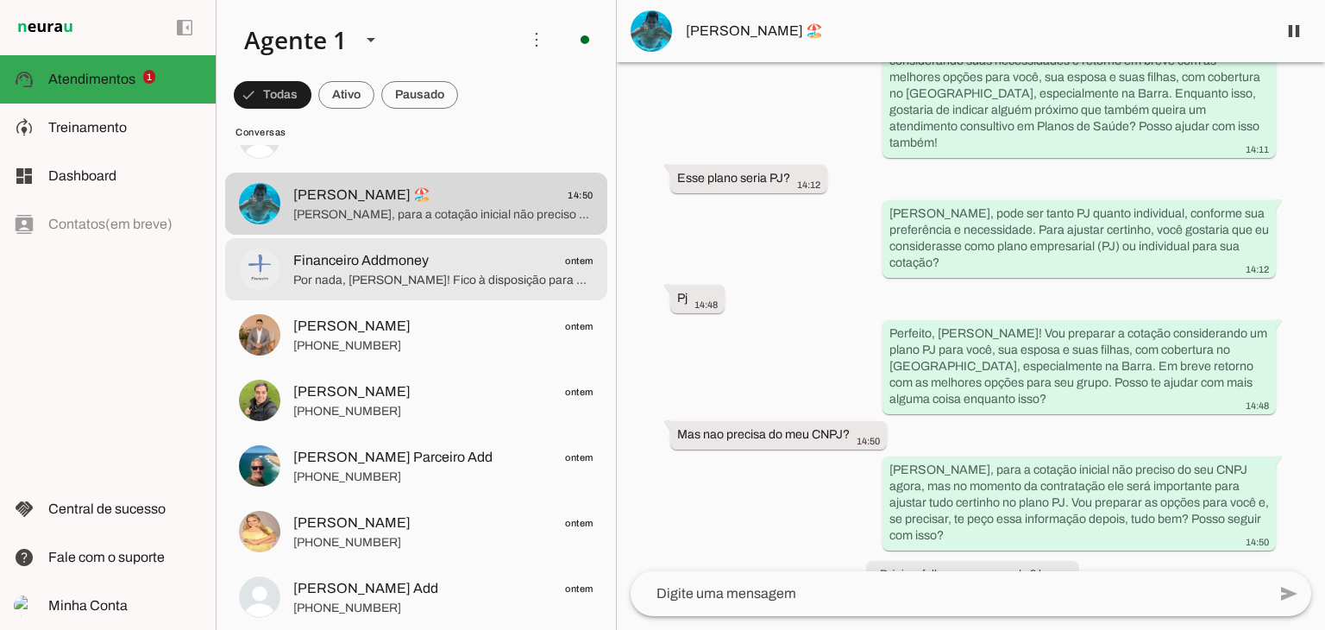
click at [418, 273] on span "Por nada, [PERSON_NAME]! Fico à disposição para qualquer dúvida que surgir. Log…" at bounding box center [443, 280] width 300 height 17
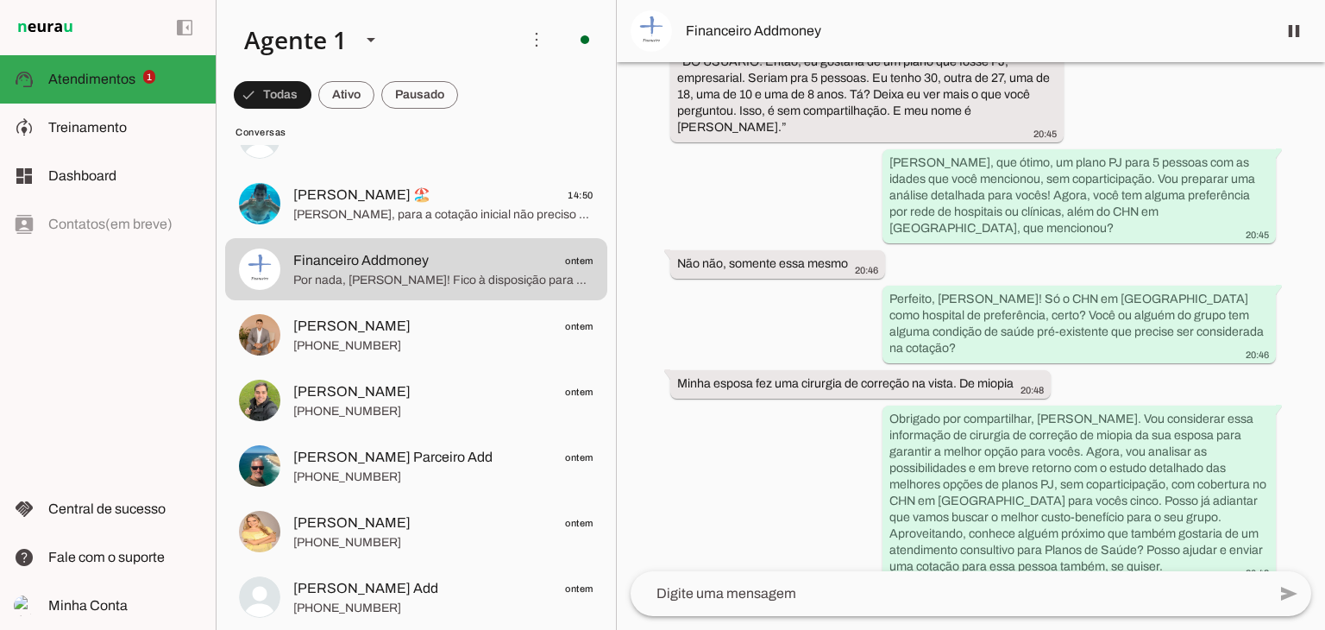
scroll to position [1480, 0]
